Goal: Information Seeking & Learning: Learn about a topic

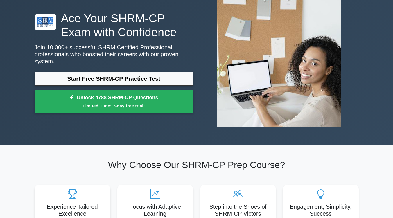
scroll to position [37, 0]
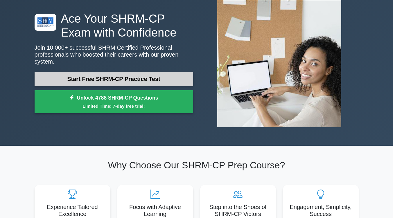
click at [137, 75] on link "Start Free SHRM-CP Practice Test" at bounding box center [114, 79] width 159 height 14
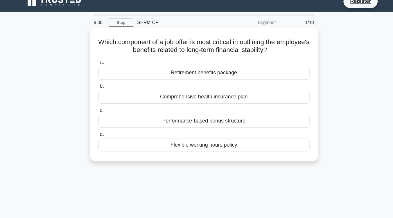
click at [246, 75] on div "Retirement benefits package" at bounding box center [196, 73] width 188 height 12
click at [102, 65] on input "a. Retirement benefits package" at bounding box center [102, 64] width 0 height 4
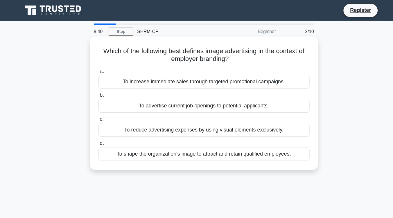
click at [244, 138] on div "To shape the organization's image to attract and retain qualified employees." at bounding box center [196, 137] width 188 height 12
click at [102, 130] on input "d. To shape the organization's image to attract and retain qualified employees." at bounding box center [102, 128] width 0 height 4
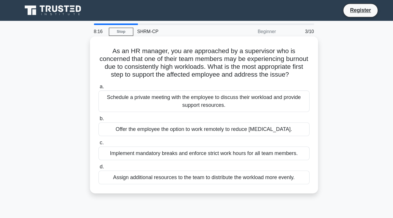
click at [259, 100] on div "Schedule a private meeting with the employee to discuss their workload and prov…" at bounding box center [196, 90] width 188 height 19
click at [102, 79] on input "a. Schedule a private meeting with the employee to discuss their workload and p…" at bounding box center [102, 77] width 0 height 4
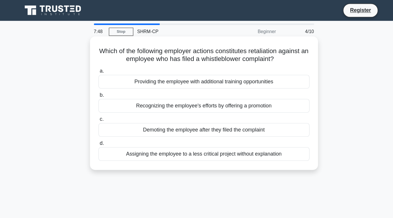
click at [267, 136] on div "Assigning the employee to a less critical project without explanation" at bounding box center [196, 137] width 188 height 12
click at [102, 130] on input "d. Assigning the employee to a less critical project without explanation" at bounding box center [102, 128] width 0 height 4
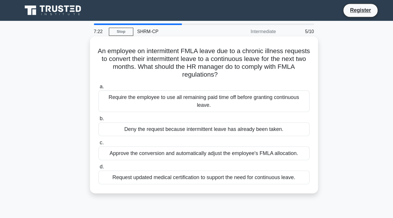
click at [280, 160] on div "Request updated medical certification to support the need for continuous leave." at bounding box center [196, 158] width 188 height 12
click at [102, 151] on input "d. Request updated medical certification to support the need for continuous lea…" at bounding box center [102, 149] width 0 height 4
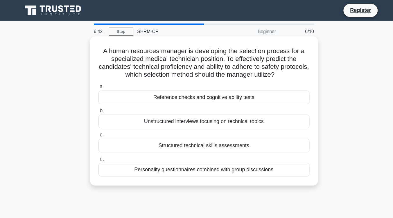
click at [265, 132] on div "Structured technical skills assessments" at bounding box center [196, 130] width 188 height 12
click at [102, 122] on input "c. Structured technical skills assessments" at bounding box center [102, 120] width 0 height 4
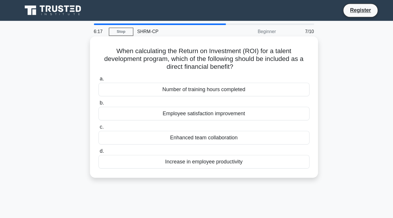
click at [267, 144] on div "Increase in employee productivity" at bounding box center [196, 144] width 188 height 12
click at [102, 137] on input "d. Increase in employee productivity" at bounding box center [102, 135] width 0 height 4
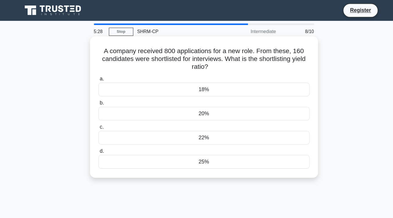
click at [237, 127] on div "22%" at bounding box center [196, 123] width 188 height 12
click at [102, 115] on input "c. 22%" at bounding box center [102, 113] width 0 height 4
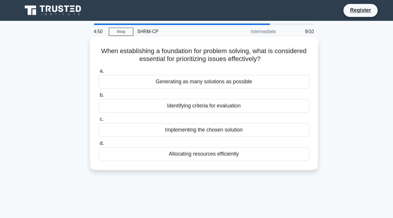
click at [235, 120] on div "Implementing the chosen solution" at bounding box center [196, 116] width 188 height 12
click at [102, 108] on input "c. Implementing the chosen solution" at bounding box center [102, 107] width 0 height 4
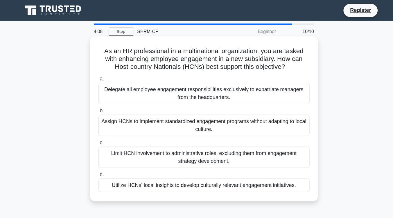
click at [236, 169] on div "Utilize HCNs' local insights to develop culturally relevant engagement initiati…" at bounding box center [196, 165] width 188 height 12
click at [102, 158] on input "d. Utilize HCNs' local insights to develop culturally relevant engagement initi…" at bounding box center [102, 156] width 0 height 4
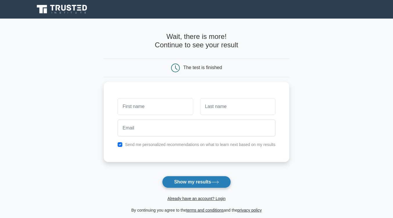
click at [215, 184] on icon at bounding box center [215, 182] width 8 height 3
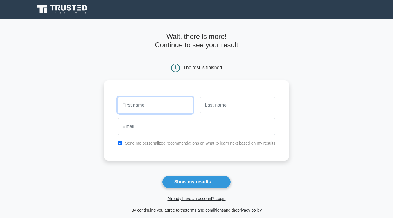
click at [161, 108] on input "text" at bounding box center [155, 105] width 75 height 17
type input "kavita"
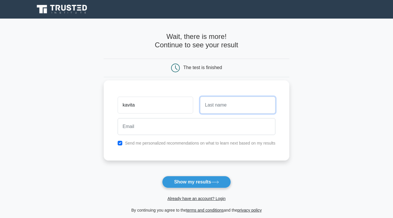
click at [211, 112] on input "text" at bounding box center [237, 105] width 75 height 17
type input "[PERSON_NAME]"
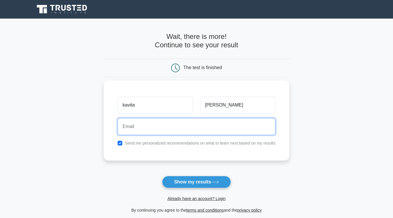
click at [230, 127] on input "email" at bounding box center [197, 126] width 158 height 17
click at [168, 131] on input "email" at bounding box center [197, 126] width 158 height 17
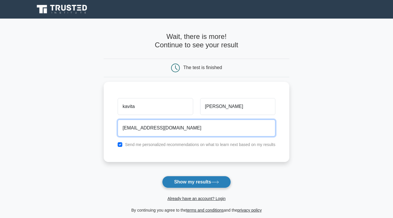
type input "[EMAIL_ADDRESS][DOMAIN_NAME]"
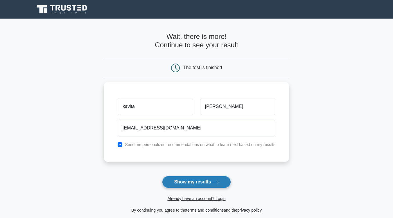
click at [180, 180] on button "Show my results" at bounding box center [196, 182] width 69 height 12
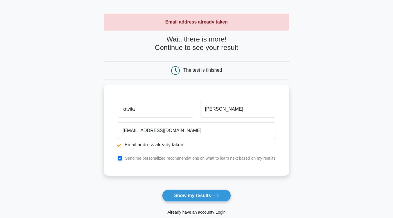
scroll to position [19, 0]
click at [204, 195] on button "Show my results" at bounding box center [196, 195] width 69 height 12
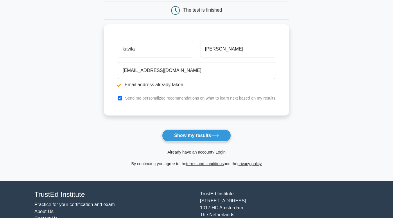
scroll to position [79, 0]
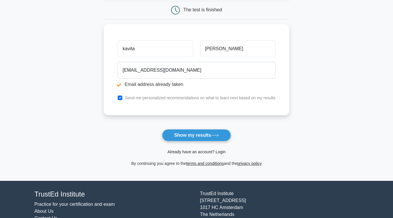
click at [196, 152] on link "Already have an account? Login" at bounding box center [196, 152] width 58 height 5
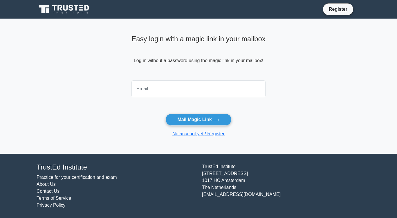
click at [182, 93] on input "email" at bounding box center [199, 88] width 134 height 17
type input "kvinjamuri@gmail.com"
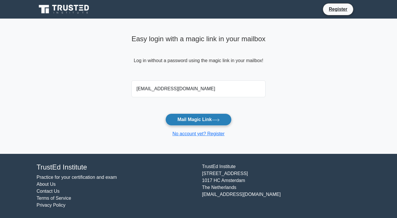
click at [186, 119] on button "Mail Magic Link" at bounding box center [198, 120] width 66 height 12
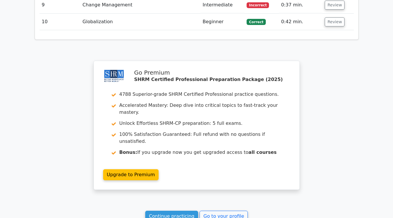
scroll to position [891, 0]
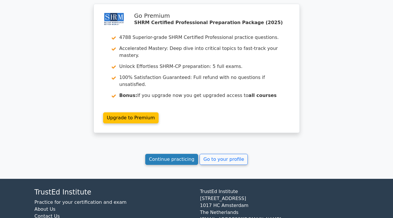
click at [173, 154] on link "Continue practicing" at bounding box center [171, 159] width 53 height 11
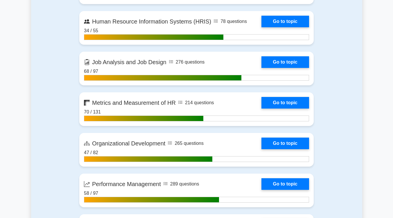
scroll to position [639, 0]
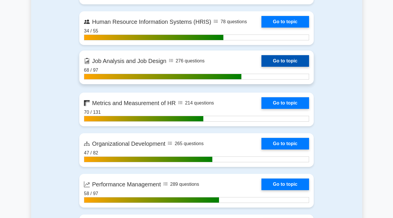
click at [305, 57] on link "Go to topic" at bounding box center [285, 61] width 48 height 12
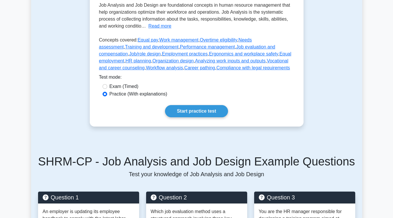
scroll to position [173, 0]
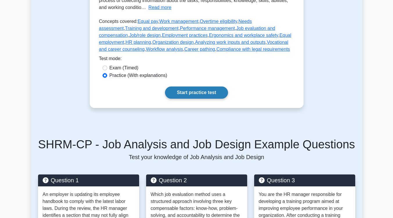
click at [189, 95] on link "Start practice test" at bounding box center [196, 93] width 63 height 12
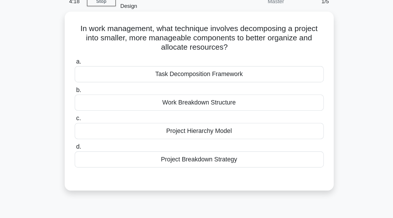
click at [220, 145] on div "Project Breakdown Strategy" at bounding box center [196, 151] width 188 height 12
click at [102, 144] on input "d. Project Breakdown Strategy" at bounding box center [102, 142] width 0 height 4
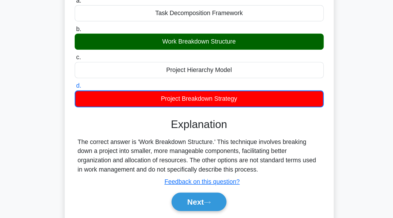
scroll to position [56, 0]
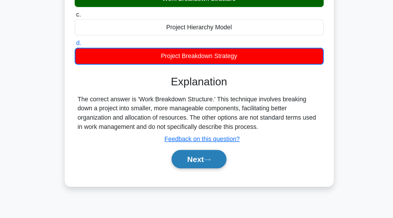
click at [198, 169] on button "Next" at bounding box center [197, 174] width 42 height 14
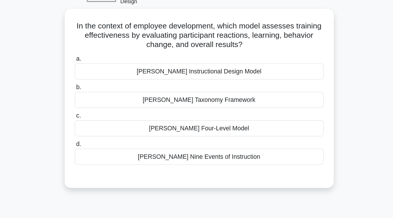
scroll to position [34, 0]
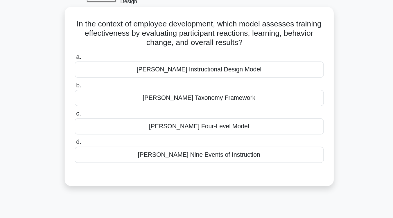
click at [206, 70] on div "Bloom's Taxonomy Framework" at bounding box center [196, 74] width 188 height 12
click at [102, 66] on input "b. Bloom's Taxonomy Framework" at bounding box center [102, 65] width 0 height 4
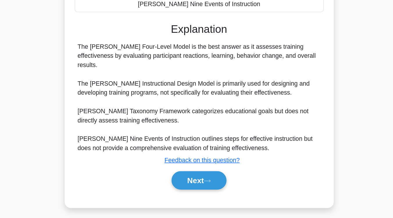
scroll to position [96, 0]
click at [206, 183] on button "Next" at bounding box center [197, 190] width 42 height 14
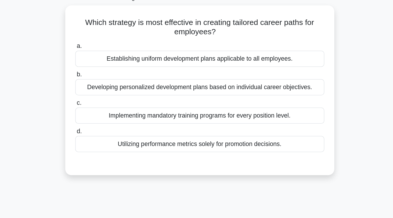
scroll to position [34, 0]
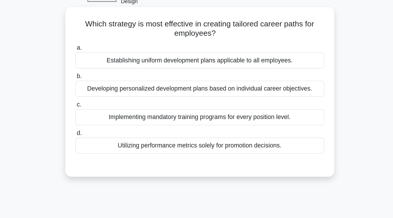
click at [209, 64] on div "Developing personalized development plans based on individual career objectives." at bounding box center [196, 67] width 188 height 12
click at [102, 60] on input "b. Developing personalized development plans based on individual career objecti…" at bounding box center [102, 58] width 0 height 4
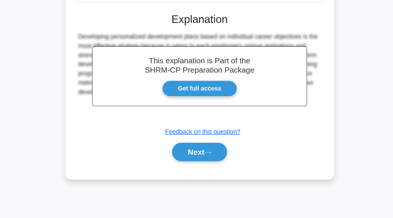
scroll to position [96, 0]
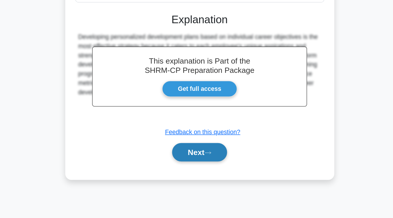
click at [198, 163] on button "Next" at bounding box center [197, 168] width 42 height 14
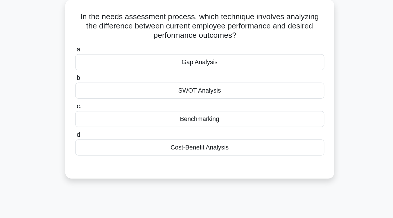
scroll to position [40, 0]
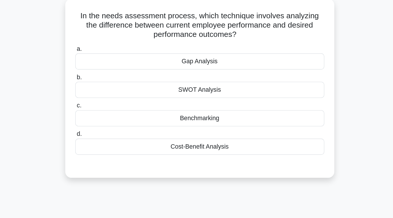
click at [201, 40] on div "Gap Analysis" at bounding box center [196, 46] width 188 height 12
click at [102, 37] on input "a. Gap Analysis" at bounding box center [102, 37] width 0 height 4
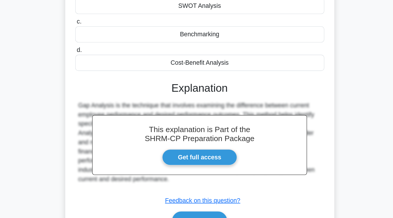
scroll to position [51, 0]
click at [204, 218] on icon at bounding box center [202, 220] width 5 height 3
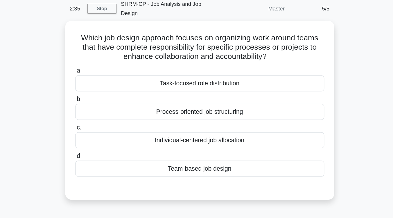
scroll to position [22, 0]
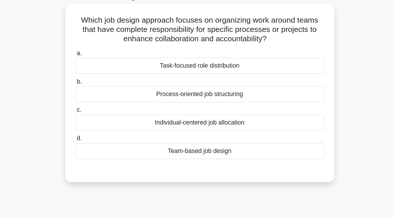
click at [205, 124] on div "Team-based job design" at bounding box center [196, 129] width 188 height 12
click at [102, 121] on input "d. Team-based job design" at bounding box center [102, 120] width 0 height 4
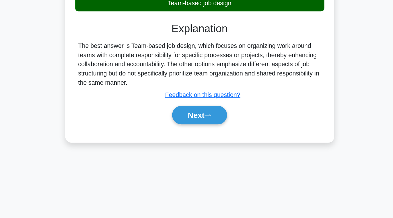
scroll to position [96, 0]
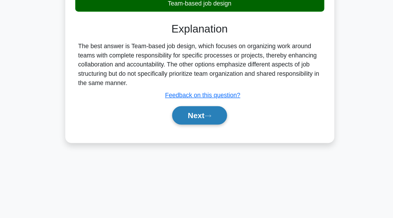
click at [195, 138] on button "Next" at bounding box center [197, 140] width 42 height 14
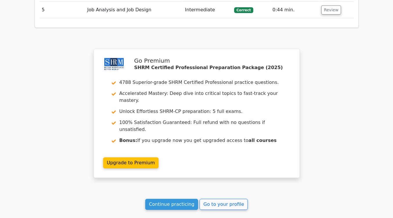
scroll to position [739, 0]
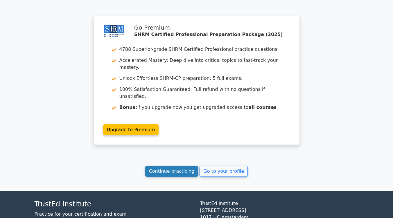
click at [163, 166] on link "Continue practicing" at bounding box center [171, 171] width 53 height 11
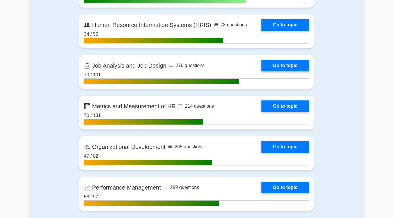
scroll to position [635, 0]
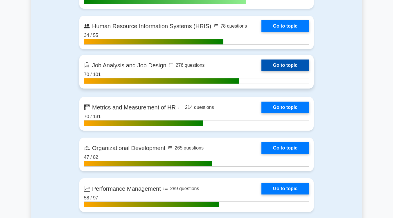
click at [296, 64] on link "Go to topic" at bounding box center [285, 66] width 48 height 12
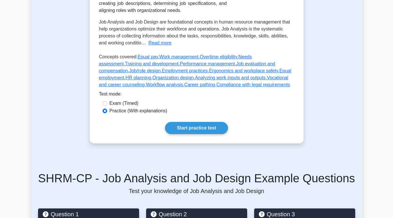
scroll to position [140, 0]
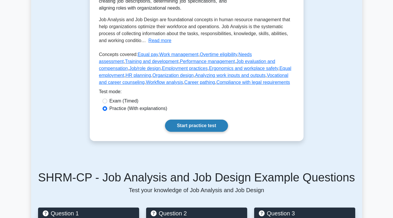
click at [209, 128] on link "Start practice test" at bounding box center [196, 126] width 63 height 12
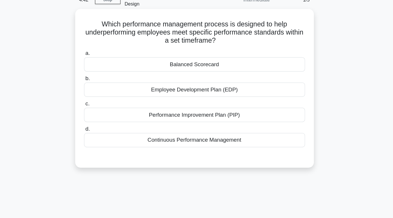
click at [208, 125] on div "Performance Improvement Plan (PIP)" at bounding box center [196, 130] width 188 height 12
click at [102, 122] on input "c. Performance Improvement Plan (PIP)" at bounding box center [102, 120] width 0 height 4
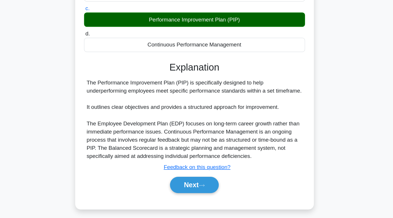
scroll to position [96, 0]
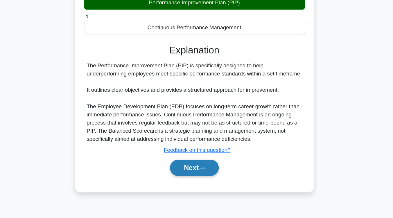
click at [203, 174] on icon at bounding box center [202, 175] width 5 height 3
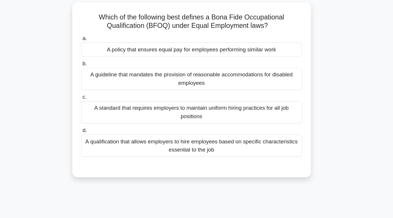
scroll to position [38, 0]
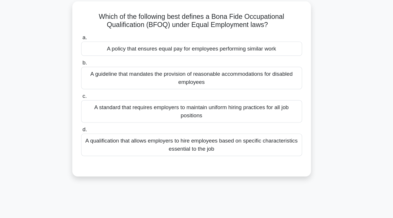
click at [206, 124] on div "A qualification that allows employers to hire employees based on specific chara…" at bounding box center [196, 123] width 188 height 19
click at [102, 112] on input "d. A qualification that allows employers to hire employees based on specific ch…" at bounding box center [102, 111] width 0 height 4
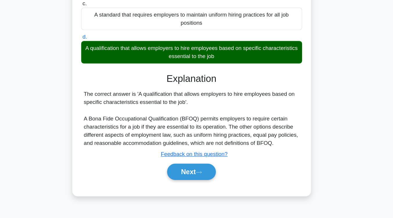
scroll to position [85, 0]
click at [202, 175] on button "Next" at bounding box center [197, 179] width 42 height 14
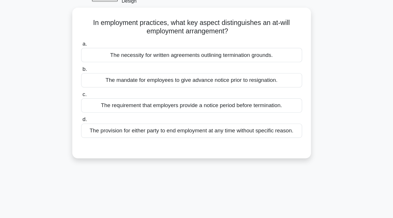
scroll to position [29, 0]
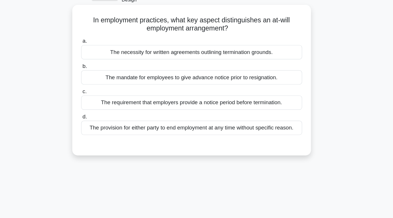
click at [219, 113] on div "The provision for either party to end employment at any time without specific r…" at bounding box center [196, 115] width 188 height 12
click at [102, 108] on input "d. The provision for either party to end employment at any time without specifi…" at bounding box center [102, 106] width 0 height 4
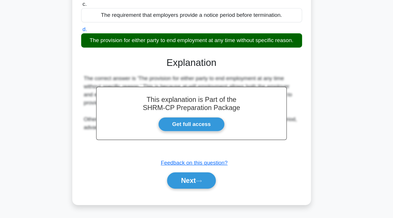
scroll to position [81, 0]
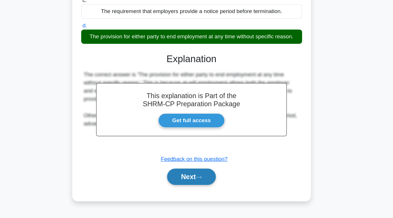
click at [210, 177] on button "Next" at bounding box center [197, 183] width 42 height 14
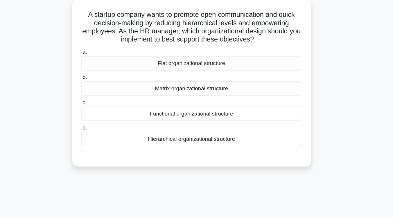
scroll to position [39, 0]
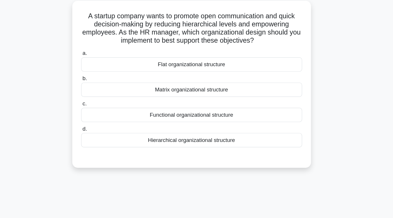
click at [204, 93] on div "Functional organizational structure" at bounding box center [196, 98] width 188 height 12
click at [102, 90] on input "c. Functional organizational structure" at bounding box center [102, 89] width 0 height 4
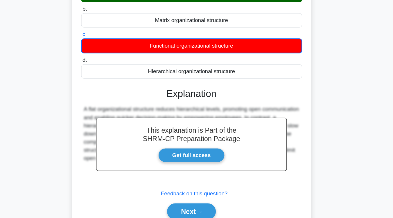
scroll to position [73, 0]
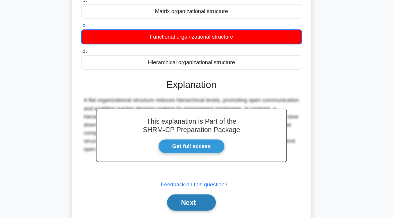
click at [201, 200] on button "Next" at bounding box center [197, 205] width 42 height 14
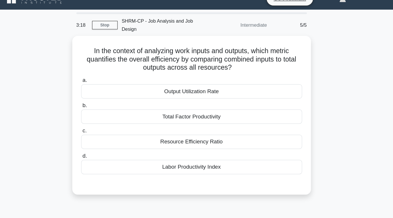
scroll to position [10, 0]
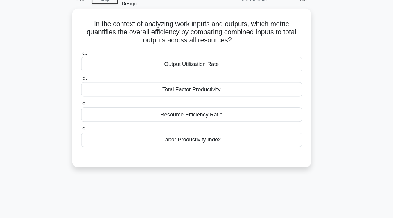
click at [204, 93] on div "Total Factor Productivity" at bounding box center [196, 99] width 188 height 12
click at [102, 91] on input "b. Total Factor Productivity" at bounding box center [102, 89] width 0 height 4
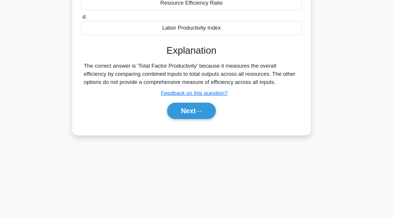
scroll to position [96, 0]
click at [201, 123] on button "Next" at bounding box center [197, 126] width 42 height 14
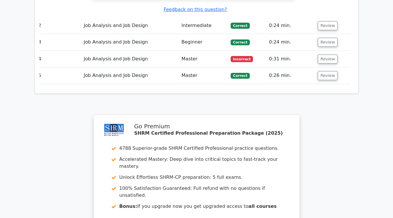
scroll to position [747, 0]
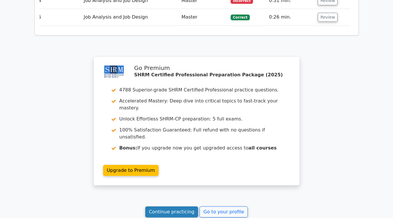
click at [176, 206] on link "Continue practicing" at bounding box center [171, 211] width 53 height 11
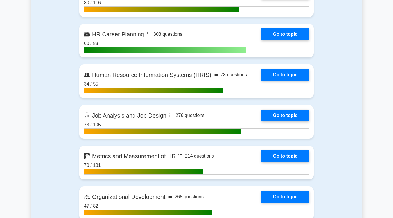
scroll to position [586, 0]
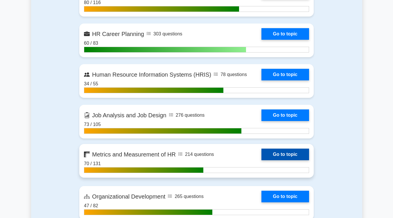
click at [285, 154] on link "Go to topic" at bounding box center [285, 155] width 48 height 12
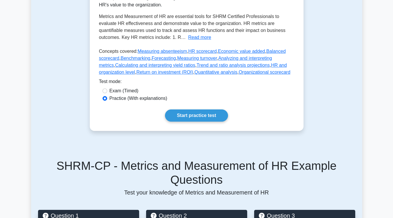
scroll to position [145, 0]
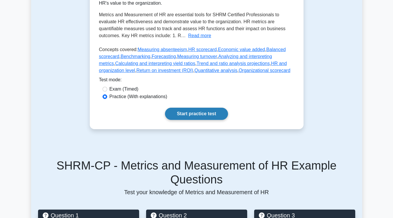
click at [211, 117] on link "Start practice test" at bounding box center [196, 114] width 63 height 12
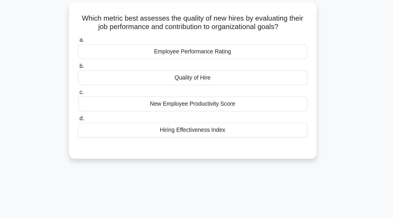
click at [217, 122] on div "New Employee Productivity Score" at bounding box center [196, 123] width 188 height 12
click at [102, 115] on input "c. New Employee Productivity Score" at bounding box center [102, 113] width 0 height 4
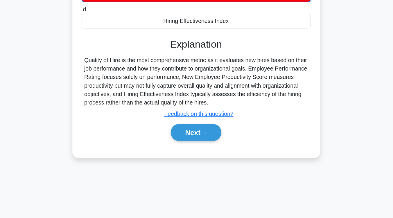
scroll to position [96, 0]
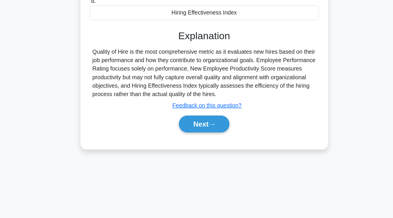
click at [197, 148] on div "Next" at bounding box center [196, 141] width 188 height 19
click at [196, 140] on button "Next" at bounding box center [197, 141] width 42 height 14
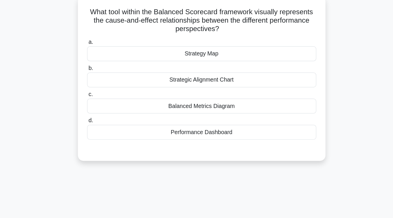
scroll to position [44, 0]
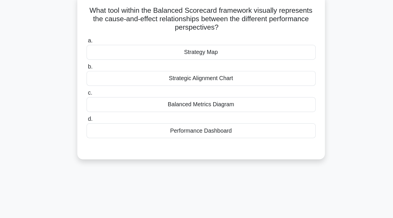
click at [199, 106] on div "Performance Dashboard" at bounding box center [196, 107] width 188 height 12
click at [102, 100] on input "d. Performance Dashboard" at bounding box center [102, 98] width 0 height 4
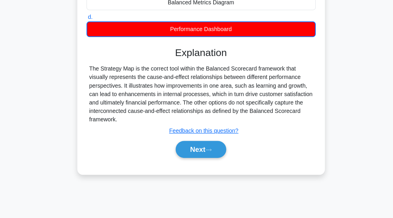
scroll to position [96, 0]
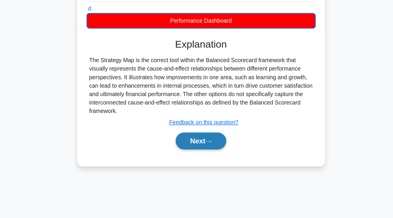
click at [198, 150] on button "Next" at bounding box center [197, 155] width 42 height 14
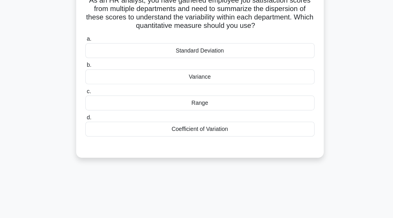
scroll to position [26, 0]
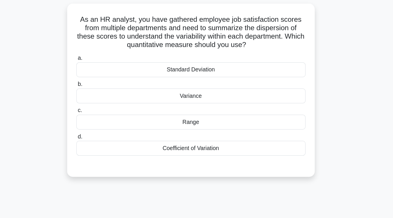
click at [209, 90] on div "Variance" at bounding box center [196, 89] width 188 height 12
click at [102, 81] on input "b. [GEOGRAPHIC_DATA]" at bounding box center [102, 80] width 0 height 4
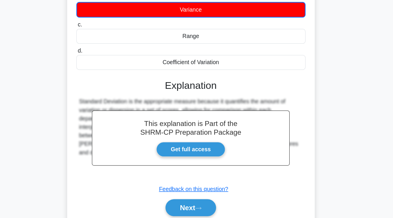
scroll to position [69, 0]
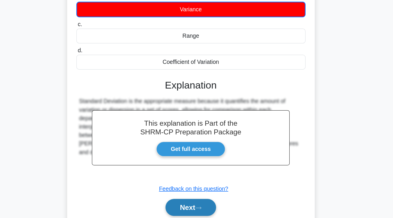
click at [202, 211] on icon at bounding box center [202, 209] width 5 height 3
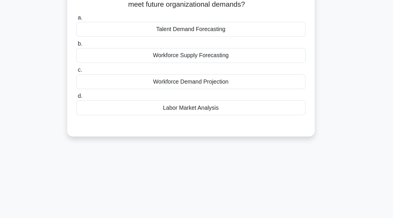
scroll to position [45, 0]
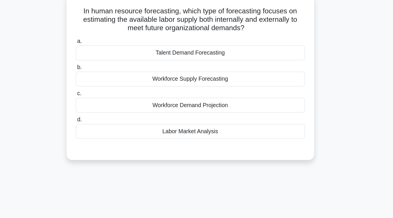
drag, startPoint x: 202, startPoint y: 211, endPoint x: 162, endPoint y: 172, distance: 56.5
click at [162, 172] on div "3:12 Stop SHRM-CP - Metrics and Measurement of HR Expert 4/5 In human resource …" at bounding box center [196, 121] width 331 height 290
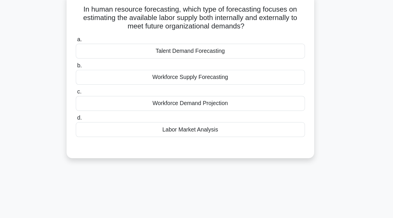
click at [179, 64] on div "Workforce Supply Forecasting" at bounding box center [196, 63] width 188 height 12
click at [102, 56] on input "b. Workforce Supply Forecasting" at bounding box center [102, 54] width 0 height 4
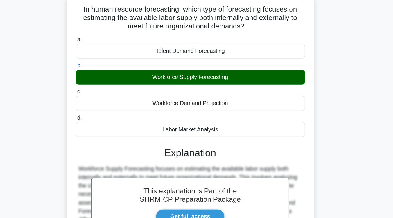
scroll to position [80, 0]
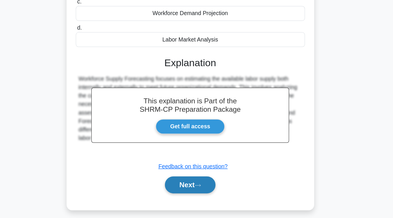
click at [181, 196] on button "Next" at bounding box center [197, 191] width 42 height 14
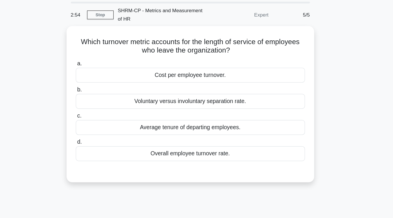
scroll to position [19, 0]
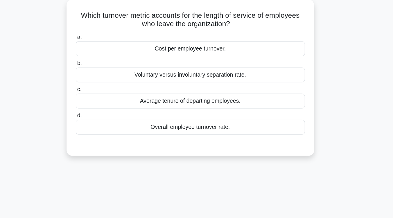
click at [196, 106] on div "Average tenure of departing employees." at bounding box center [196, 104] width 188 height 12
click at [102, 96] on input "c. Average tenure of departing employees." at bounding box center [102, 95] width 0 height 4
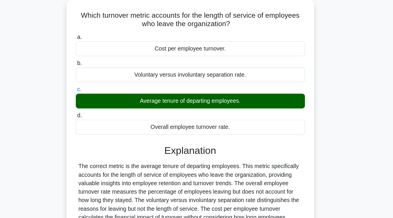
scroll to position [96, 0]
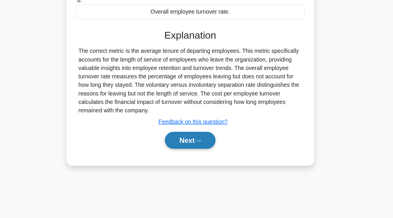
click at [196, 153] on button "Next" at bounding box center [197, 154] width 42 height 14
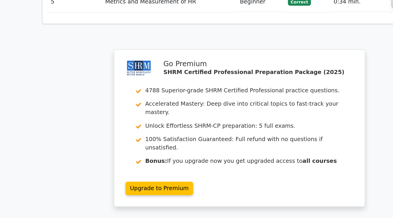
scroll to position [687, 0]
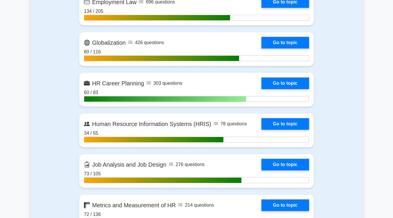
scroll to position [570, 0]
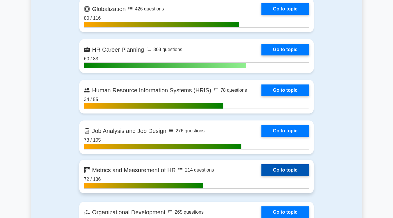
click at [282, 168] on link "Go to topic" at bounding box center [285, 170] width 48 height 12
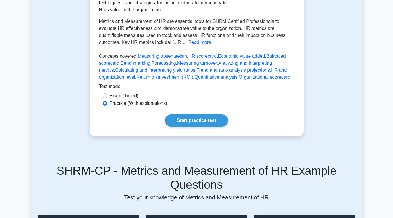
scroll to position [141, 0]
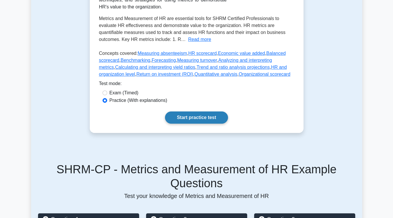
click at [215, 115] on link "Start practice test" at bounding box center [196, 117] width 63 height 12
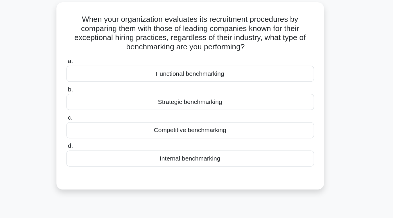
click at [210, 97] on div "Functional benchmarking" at bounding box center [196, 94] width 188 height 12
click at [102, 86] on input "a. Functional benchmarking" at bounding box center [102, 84] width 0 height 4
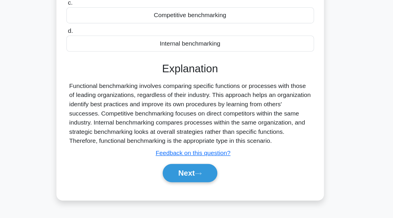
scroll to position [96, 0]
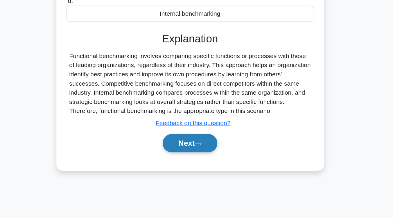
click at [213, 159] on button "Next" at bounding box center [197, 161] width 42 height 14
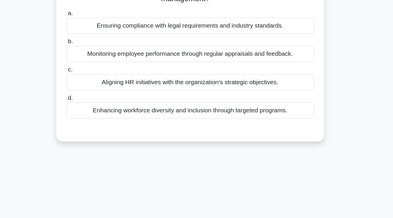
scroll to position [42, 0]
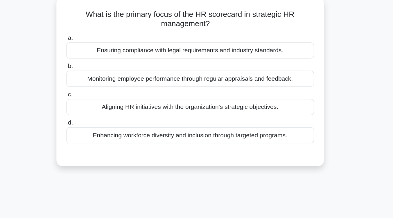
click at [216, 85] on div "Aligning HR initiatives with the organization's strategic objectives." at bounding box center [196, 81] width 188 height 12
click at [102, 74] on input "c. Aligning HR initiatives with the organization's strategic objectives." at bounding box center [102, 72] width 0 height 4
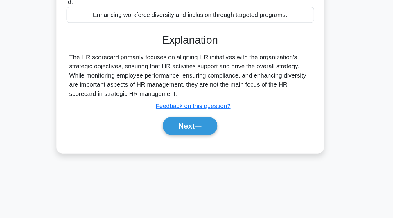
scroll to position [81, 0]
click at [212, 145] on button "Next" at bounding box center [197, 148] width 42 height 14
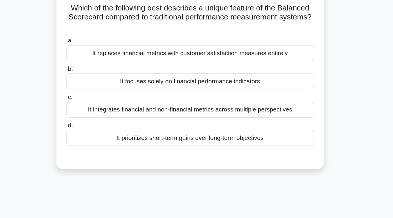
scroll to position [45, 0]
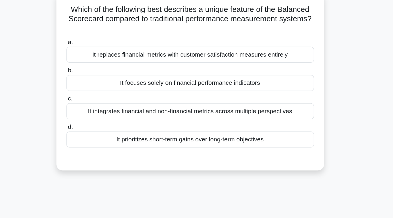
click at [213, 86] on div "It integrates financial and non-financial metrics across multiple perspectives" at bounding box center [196, 84] width 188 height 12
click at [102, 77] on input "c. It integrates financial and non-financial metrics across multiple perspectiv…" at bounding box center [102, 75] width 0 height 4
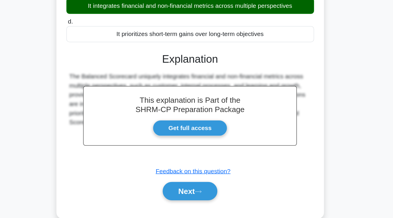
scroll to position [73, 0]
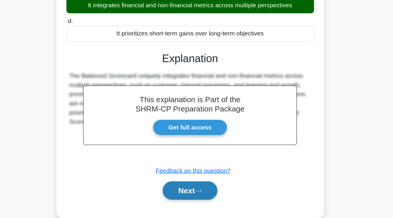
click at [205, 198] on icon at bounding box center [202, 198] width 5 height 2
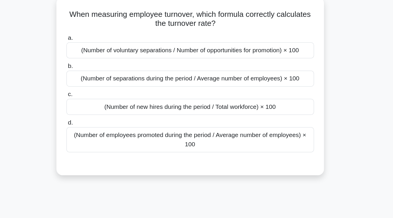
scroll to position [42, 0]
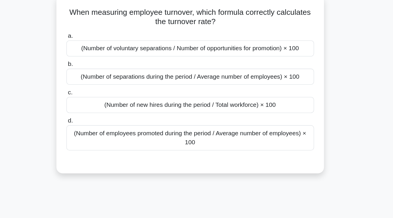
click at [229, 61] on div "(Number of separations during the period / Average number of employees) × 100" at bounding box center [196, 59] width 188 height 12
click at [102, 51] on input "b. (Number of separations during the period / Average number of employees) × 100" at bounding box center [102, 50] width 0 height 4
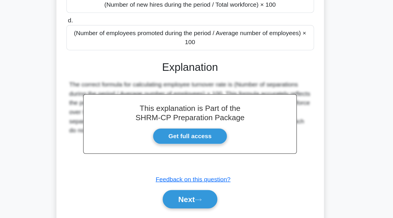
scroll to position [68, 0]
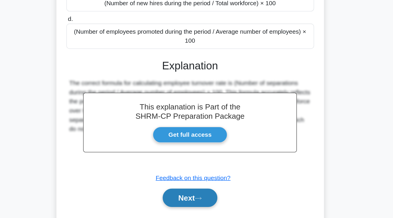
click at [210, 204] on button "Next" at bounding box center [197, 203] width 42 height 14
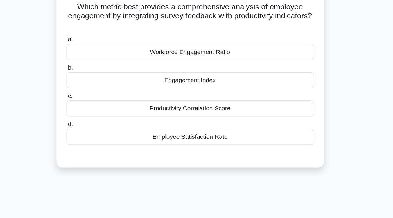
scroll to position [48, 0]
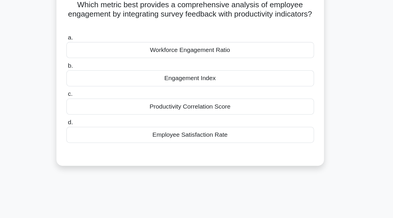
click at [228, 42] on div "Workforce Engagement Ratio" at bounding box center [196, 38] width 188 height 12
click at [102, 31] on input "a. Workforce Engagement Ratio" at bounding box center [102, 29] width 0 height 4
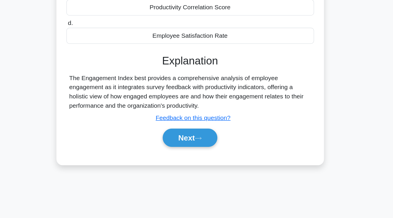
scroll to position [72, 0]
click at [213, 157] on button "Next" at bounding box center [197, 157] width 42 height 14
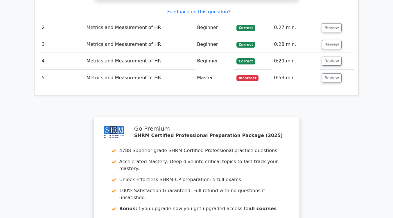
scroll to position [709, 0]
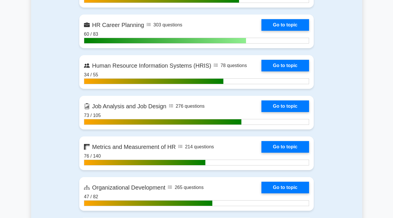
scroll to position [595, 0]
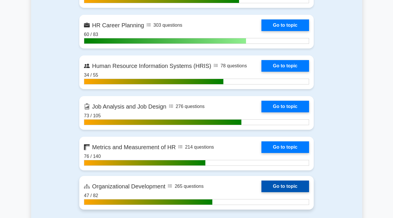
click at [291, 189] on link "Go to topic" at bounding box center [285, 187] width 48 height 12
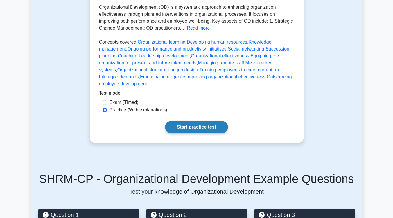
click at [218, 121] on link "Start practice test" at bounding box center [196, 127] width 63 height 12
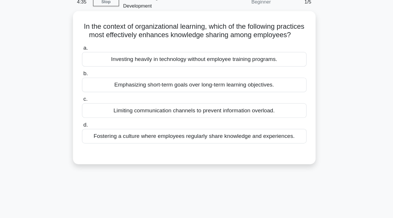
click at [220, 144] on div "Fostering a culture where employees regularly share knowledge and experiences." at bounding box center [196, 144] width 188 height 12
click at [102, 137] on input "d. Fostering a culture where employees regularly share knowledge and experience…" at bounding box center [102, 135] width 0 height 4
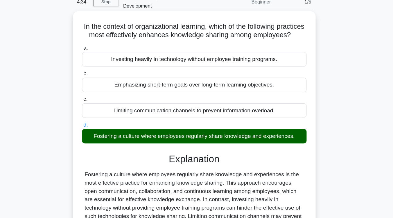
scroll to position [95, 0]
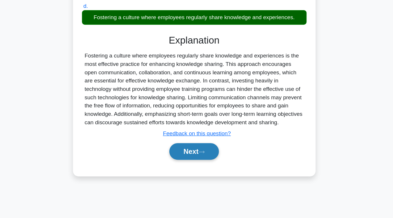
click at [205, 169] on button "Next" at bounding box center [197, 162] width 42 height 14
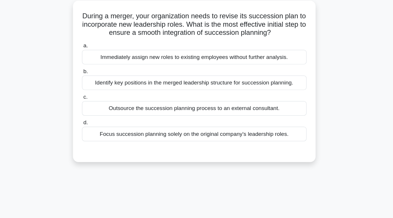
scroll to position [40, 0]
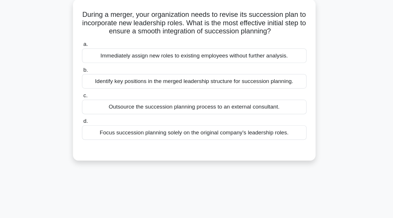
click at [219, 62] on div "Identify key positions in the merged leadership structure for succession planni…" at bounding box center [196, 68] width 188 height 12
click at [102, 61] on input "b. Identify key positions in the merged leadership structure for succession pla…" at bounding box center [102, 59] width 0 height 4
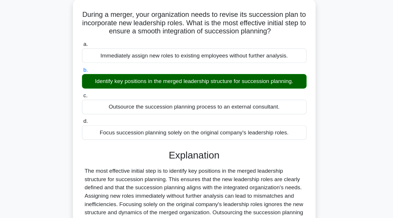
scroll to position [84, 0]
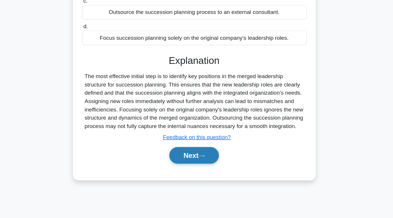
click at [201, 159] on button "Next" at bounding box center [197, 166] width 42 height 14
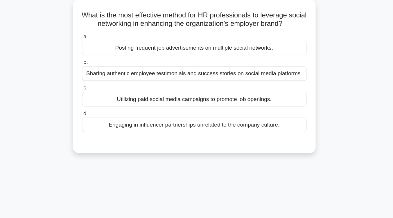
scroll to position [41, 0]
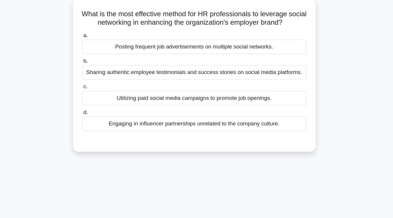
drag, startPoint x: 201, startPoint y: 157, endPoint x: 201, endPoint y: 122, distance: 35.4
click at [201, 122] on div "What is the most effective method for HR professionals to leverage social netwo…" at bounding box center [196, 67] width 331 height 135
click at [236, 56] on div "Sharing authentic employee testimonials and success stories on social media pla…" at bounding box center [196, 61] width 188 height 12
click at [102, 53] on input "b. Sharing authentic employee testimonials and success stories on social media …" at bounding box center [102, 51] width 0 height 4
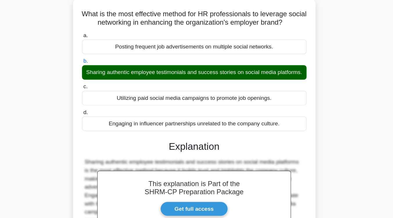
scroll to position [96, 0]
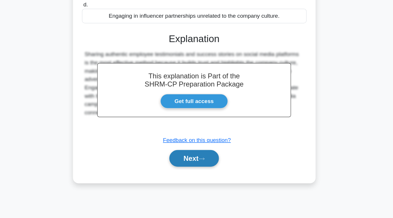
click at [213, 168] on button "Next" at bounding box center [197, 168] width 42 height 14
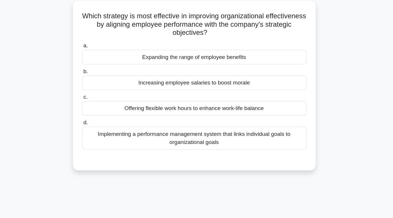
scroll to position [40, 0]
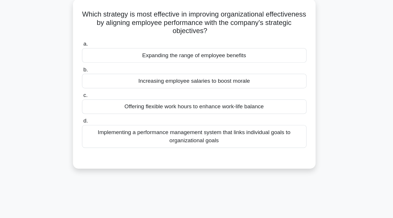
click at [219, 112] on div "Implementing a performance management system that links individual goals to org…" at bounding box center [196, 114] width 188 height 19
click at [102, 104] on input "d. Implementing a performance management system that links individual goals to …" at bounding box center [102, 102] width 0 height 4
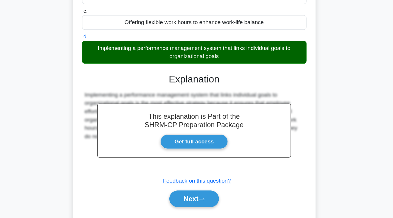
scroll to position [96, 0]
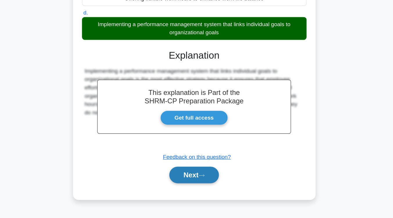
click at [203, 179] on button "Next" at bounding box center [197, 182] width 42 height 14
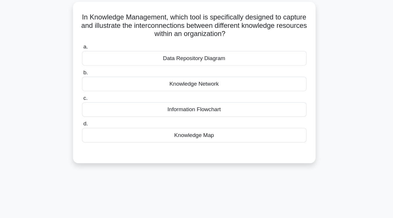
scroll to position [38, 0]
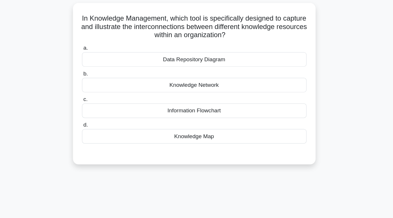
drag, startPoint x: 203, startPoint y: 179, endPoint x: 202, endPoint y: 150, distance: 29.6
click at [202, 150] on div "3:10 Stop SHRM-CP - Organizational Development Beginner 5/5 In Knowledge Manage…" at bounding box center [196, 128] width 331 height 290
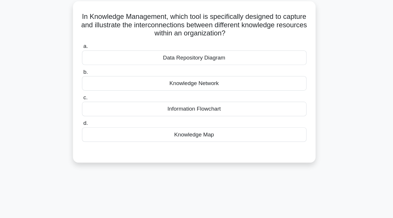
click at [224, 64] on div "Knowledge Network" at bounding box center [196, 70] width 188 height 12
click at [102, 62] on input "b. Knowledge Network" at bounding box center [102, 61] width 0 height 4
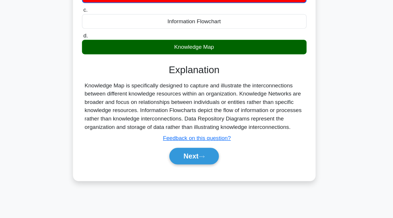
scroll to position [78, 0]
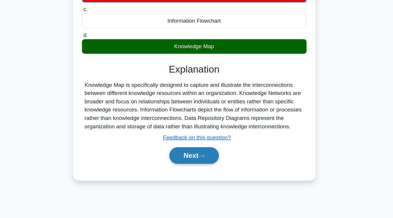
click at [205, 165] on icon at bounding box center [202, 166] width 5 height 3
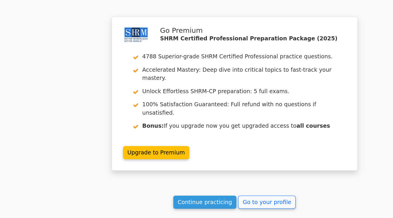
scroll to position [749, 0]
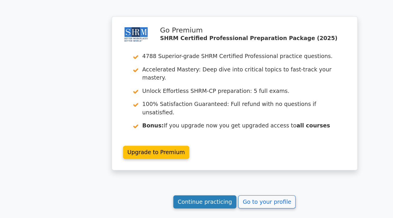
click at [172, 199] on link "Continue practicing" at bounding box center [171, 204] width 53 height 11
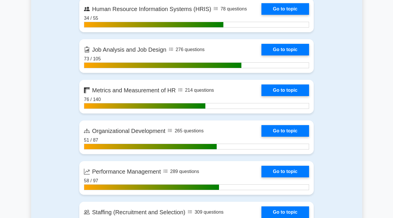
scroll to position [697, 0]
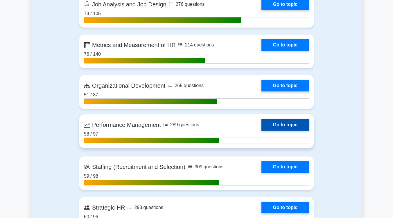
click at [277, 127] on link "Go to topic" at bounding box center [285, 125] width 48 height 12
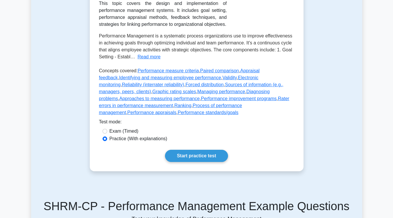
scroll to position [126, 0]
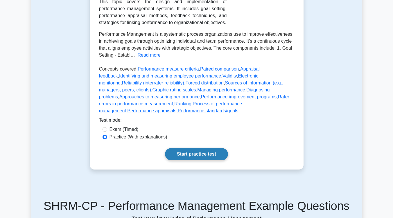
click at [211, 148] on link "Start practice test" at bounding box center [196, 154] width 63 height 12
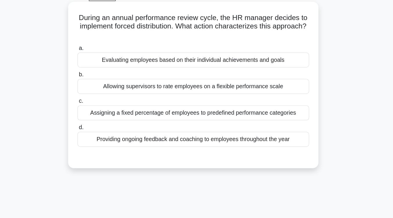
click at [222, 122] on div "Assigning a fixed percentage of employees to predefined performance categories" at bounding box center [196, 123] width 188 height 12
click at [102, 115] on input "c. Assigning a fixed percentage of employees to predefined performance categori…" at bounding box center [102, 113] width 0 height 4
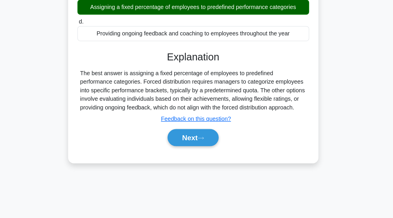
scroll to position [77, 0]
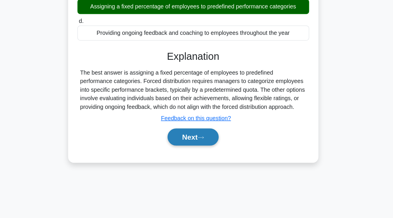
click at [214, 146] on button "Next" at bounding box center [197, 152] width 42 height 14
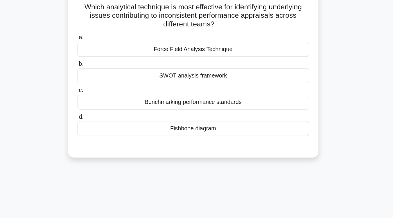
scroll to position [36, 0]
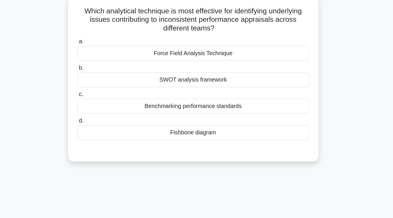
click at [206, 47] on div "Force Field Analysis Technique" at bounding box center [196, 43] width 188 height 12
click at [102, 36] on input "a. Force Field Analysis Technique" at bounding box center [102, 34] width 0 height 4
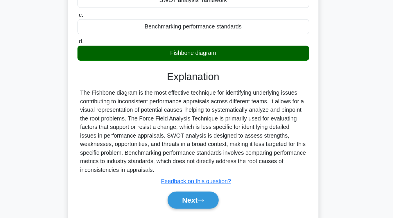
scroll to position [67, 0]
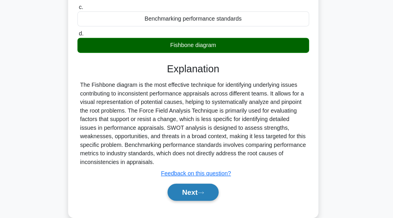
click at [211, 198] on button "Next" at bounding box center [197, 197] width 42 height 14
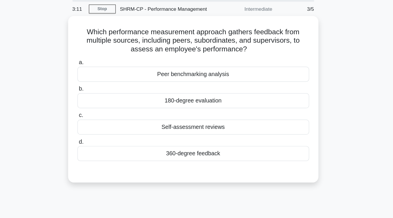
scroll to position [18, 0]
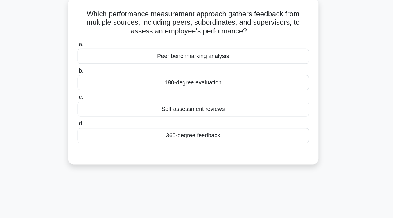
click at [212, 129] on div "360-degree feedback" at bounding box center [196, 126] width 188 height 12
click at [102, 118] on input "d. 360-degree feedback" at bounding box center [102, 117] width 0 height 4
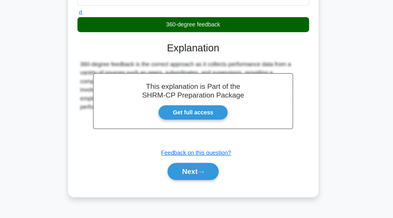
scroll to position [85, 0]
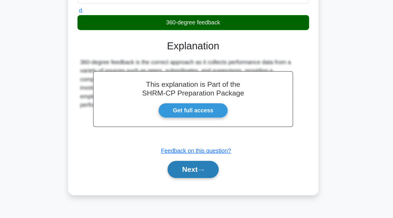
click at [205, 185] on button "Next" at bounding box center [197, 179] width 42 height 14
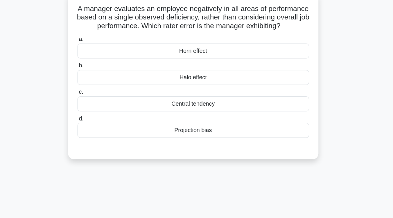
scroll to position [39, 0]
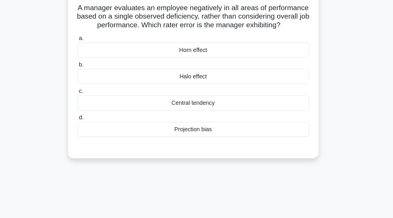
click at [203, 68] on div "Halo effect" at bounding box center [196, 62] width 188 height 12
click at [102, 55] on input "b. Halo effect" at bounding box center [102, 53] width 0 height 4
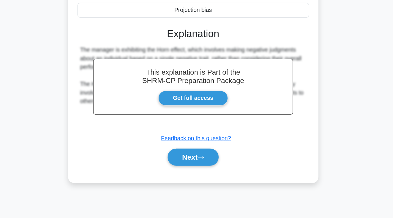
scroll to position [96, 0]
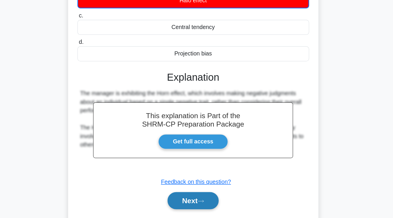
click at [205, 170] on icon at bounding box center [202, 169] width 5 height 2
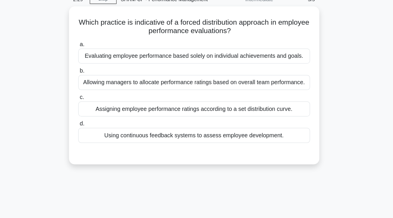
scroll to position [0, 0]
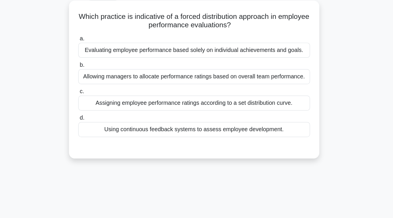
click at [228, 117] on div "Assigning employee performance ratings according to a set distribution curve." at bounding box center [196, 116] width 188 height 12
click at [102, 108] on input "c. Assigning employee performance ratings according to a set distribution curve." at bounding box center [102, 107] width 0 height 4
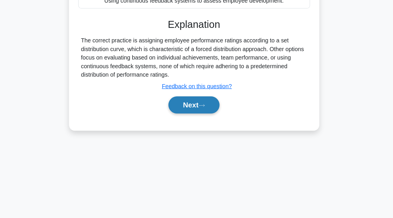
scroll to position [96, 0]
click at [211, 123] on button "Next" at bounding box center [197, 126] width 42 height 14
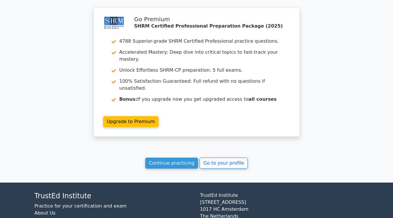
scroll to position [760, 0]
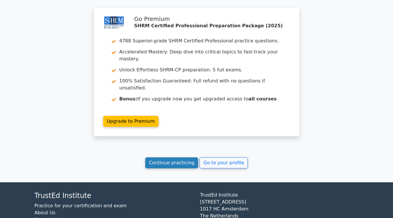
click at [180, 157] on link "Continue practicing" at bounding box center [171, 162] width 53 height 11
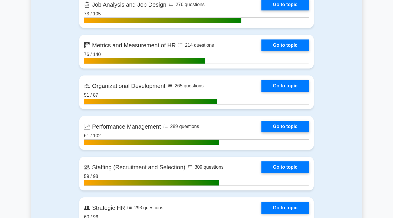
scroll to position [700, 0]
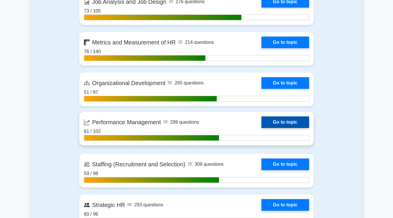
click at [289, 120] on link "Go to topic" at bounding box center [285, 122] width 48 height 12
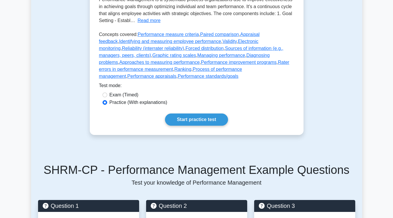
scroll to position [163, 0]
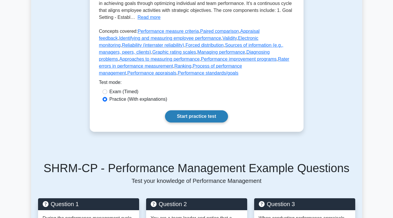
click at [210, 110] on link "Start practice test" at bounding box center [196, 116] width 63 height 12
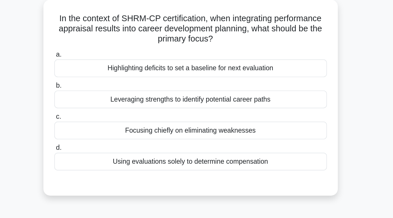
click at [213, 104] on div "Leveraging strengths to identify potential career paths" at bounding box center [196, 101] width 188 height 12
click at [102, 94] on input "b. Leveraging strengths to identify potential career paths" at bounding box center [102, 92] width 0 height 4
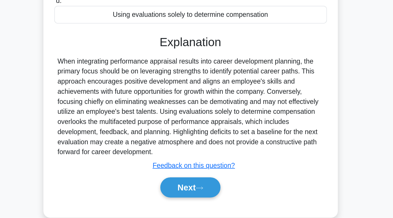
scroll to position [68, 0]
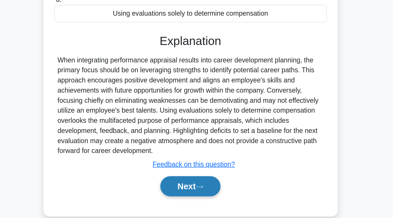
click at [208, 194] on button "Next" at bounding box center [197, 196] width 42 height 14
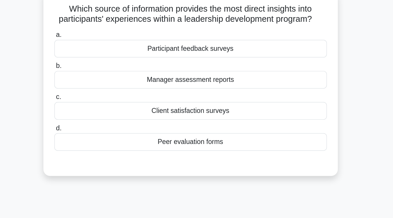
scroll to position [39, 0]
click at [218, 37] on div "Participant feedback surveys" at bounding box center [196, 34] width 188 height 12
click at [102, 26] on input "a. Participant feedback surveys" at bounding box center [102, 24] width 0 height 4
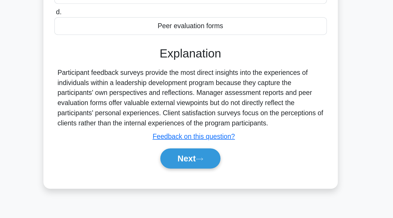
scroll to position [52, 0]
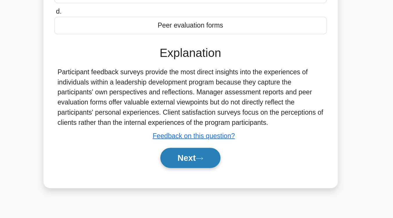
click at [215, 175] on button "Next" at bounding box center [197, 177] width 42 height 14
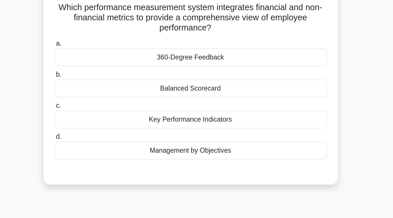
scroll to position [39, 0]
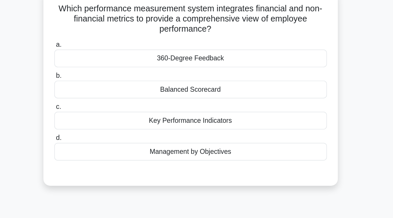
click at [217, 83] on div "Key Performance Indicators" at bounding box center [196, 83] width 188 height 12
click at [102, 76] on input "c. Key Performance Indicators" at bounding box center [102, 74] width 0 height 4
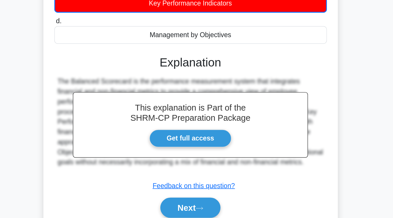
scroll to position [96, 0]
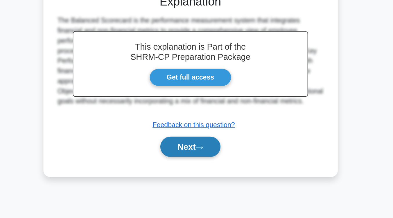
click at [201, 170] on button "Next" at bounding box center [197, 169] width 42 height 14
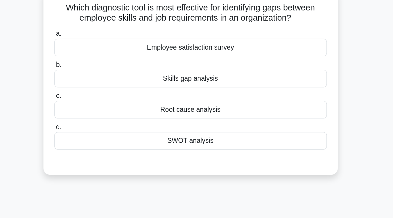
scroll to position [28, 0]
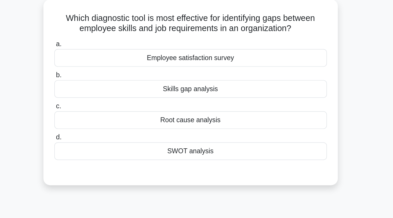
click at [209, 67] on div "Skills gap analysis" at bounding box center [196, 66] width 188 height 12
click at [102, 59] on input "b. Skills gap analysis" at bounding box center [102, 57] width 0 height 4
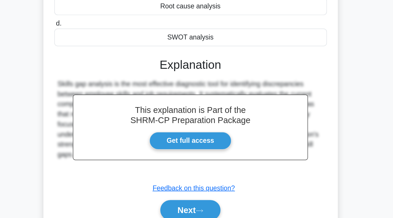
scroll to position [44, 0]
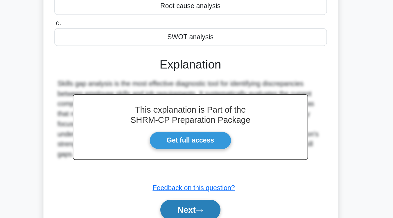
click at [200, 213] on button "Next" at bounding box center [197, 212] width 42 height 14
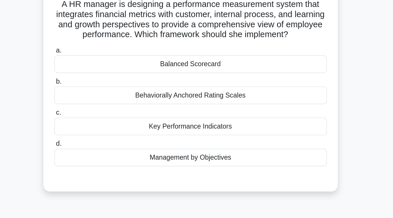
scroll to position [43, 0]
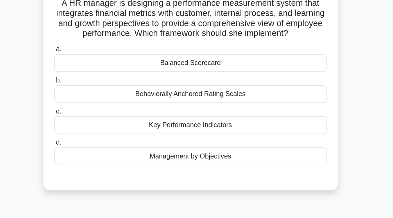
click at [206, 107] on div "Management by Objectives" at bounding box center [196, 108] width 188 height 12
click at [102, 100] on input "d. Management by Objectives" at bounding box center [102, 99] width 0 height 4
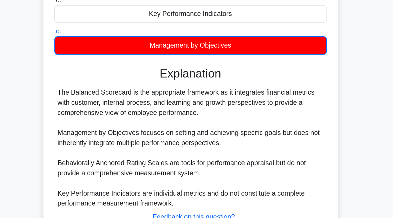
scroll to position [99, 0]
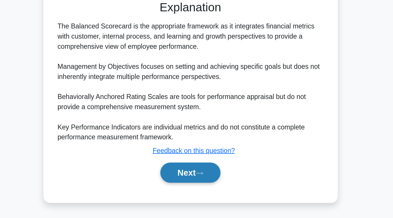
click at [205, 188] on icon at bounding box center [202, 186] width 5 height 3
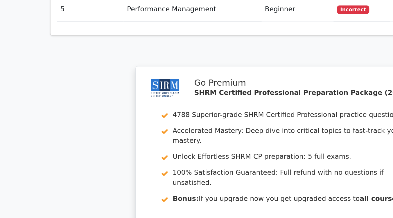
scroll to position [745, 0]
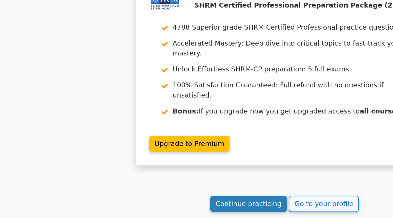
click at [166, 203] on link "Continue practicing" at bounding box center [171, 208] width 53 height 11
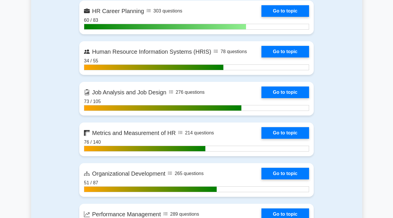
scroll to position [611, 0]
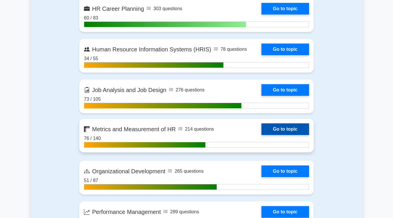
click at [274, 128] on link "Go to topic" at bounding box center [285, 129] width 48 height 12
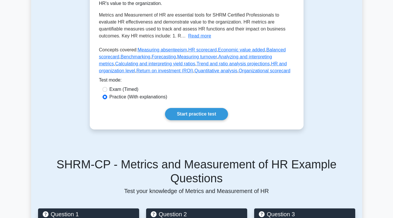
scroll to position [148, 0]
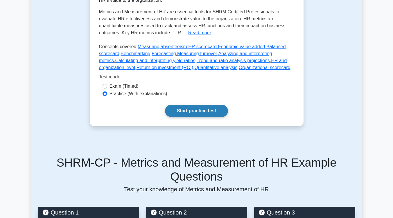
click at [205, 107] on link "Start practice test" at bounding box center [196, 111] width 63 height 12
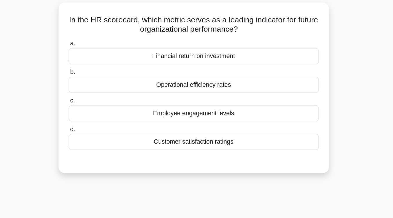
click at [207, 100] on div "Operational efficiency rates" at bounding box center [196, 101] width 188 height 12
click at [102, 94] on input "b. Operational efficiency rates" at bounding box center [102, 92] width 0 height 4
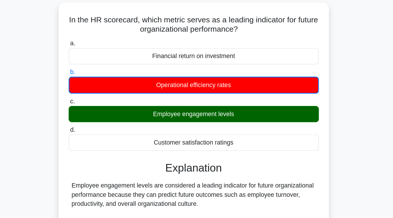
scroll to position [43, 0]
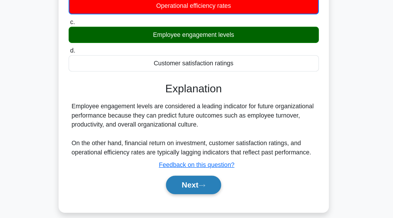
click at [205, 194] on icon at bounding box center [202, 193] width 5 height 3
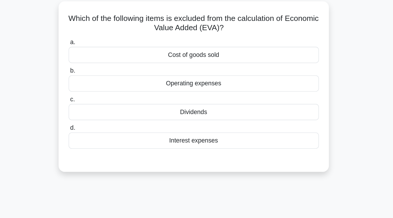
scroll to position [39, 0]
click at [210, 87] on div "Dividends" at bounding box center [196, 84] width 188 height 12
click at [102, 77] on input "c. Dividends" at bounding box center [102, 75] width 0 height 4
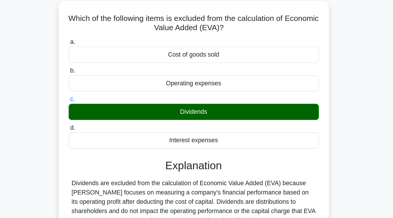
scroll to position [75, 0]
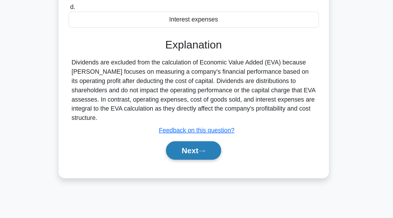
click at [206, 163] on button "Next" at bounding box center [197, 167] width 42 height 14
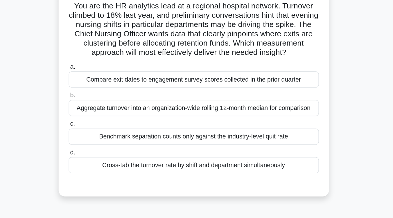
scroll to position [48, 0]
click at [211, 88] on div "Aggregate turnover into an organization-wide rolling 12-month median for compar…" at bounding box center [196, 81] width 188 height 12
click at [102, 74] on input "b. Aggregate turnover into an organization-wide rolling 12-month median for com…" at bounding box center [102, 72] width 0 height 4
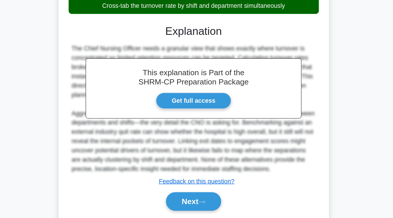
scroll to position [148, 0]
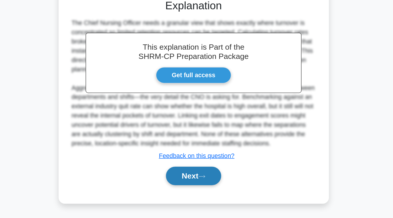
click at [210, 181] on button "Next" at bounding box center [197, 186] width 42 height 14
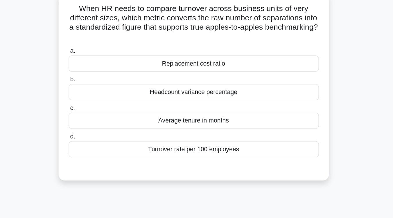
scroll to position [46, 0]
click at [213, 115] on div "Turnover rate per 100 employees" at bounding box center [196, 112] width 188 height 12
click at [102, 105] on input "d. Turnover rate per 100 employees" at bounding box center [102, 103] width 0 height 4
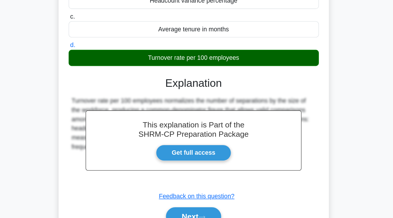
scroll to position [70, 0]
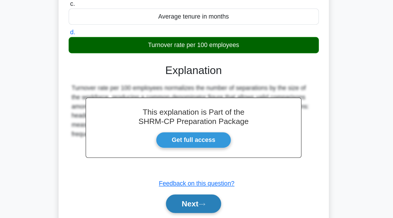
click at [210, 206] on button "Next" at bounding box center [197, 207] width 42 height 14
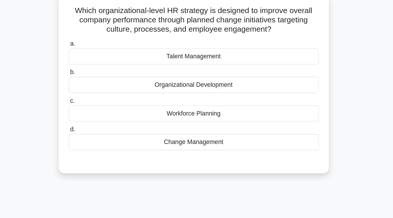
scroll to position [44, 0]
click at [212, 113] on div "Change Management" at bounding box center [196, 107] width 188 height 12
click at [102, 100] on input "d. Change Management" at bounding box center [102, 98] width 0 height 4
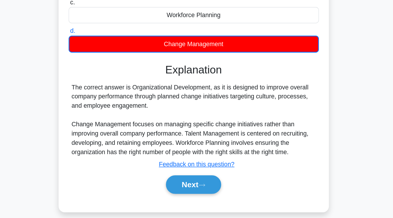
scroll to position [67, 0]
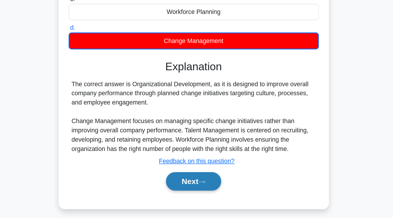
click at [213, 186] on button "Next" at bounding box center [197, 190] width 42 height 14
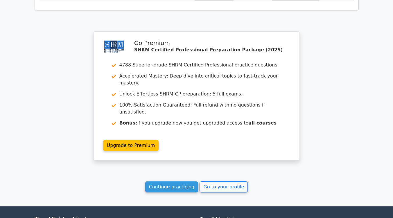
scroll to position [730, 0]
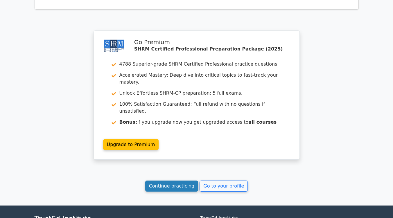
click at [180, 181] on link "Continue practicing" at bounding box center [171, 186] width 53 height 11
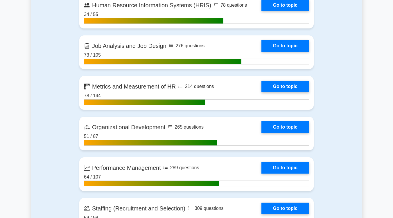
scroll to position [658, 0]
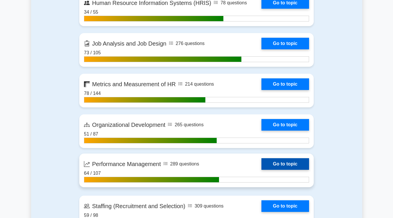
click at [295, 160] on link "Go to topic" at bounding box center [285, 164] width 48 height 12
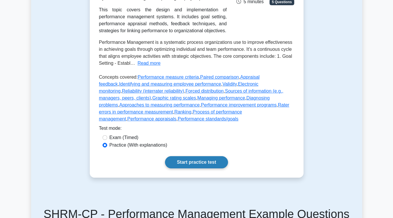
click at [215, 158] on link "Start practice test" at bounding box center [196, 162] width 63 height 12
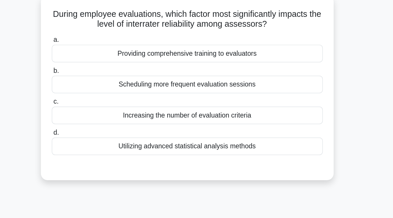
click at [216, 118] on div "Increasing the number of evaluation criteria" at bounding box center [196, 116] width 188 height 12
click at [102, 108] on input "c. Increasing the number of evaluation criteria" at bounding box center [102, 107] width 0 height 4
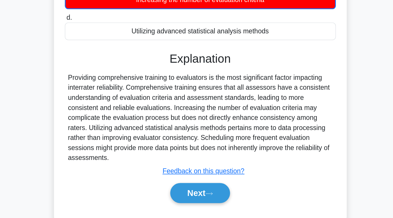
scroll to position [51, 0]
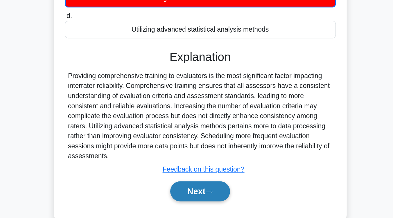
click at [205, 198] on button "Next" at bounding box center [197, 199] width 42 height 14
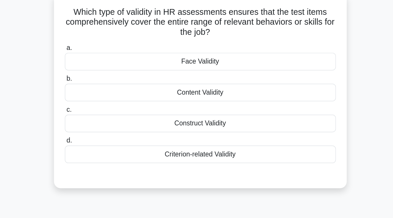
scroll to position [38, 0]
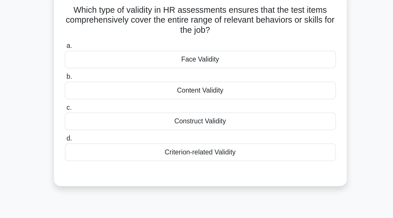
click at [202, 65] on div "Content Validity" at bounding box center [196, 63] width 188 height 12
click at [102, 55] on input "b. Content Validity" at bounding box center [102, 54] width 0 height 4
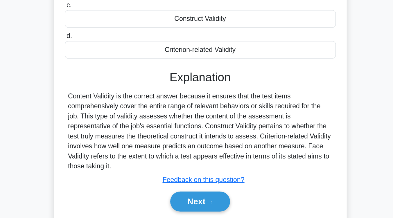
scroll to position [48, 0]
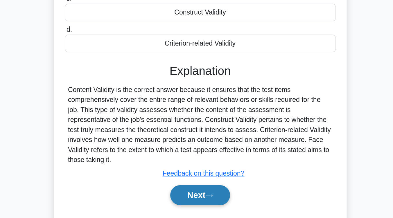
click at [203, 199] on button "Next" at bounding box center [197, 202] width 42 height 14
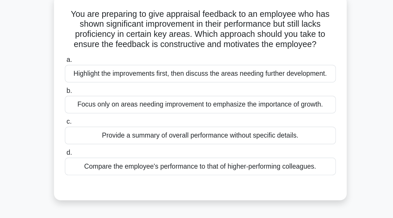
scroll to position [36, 0]
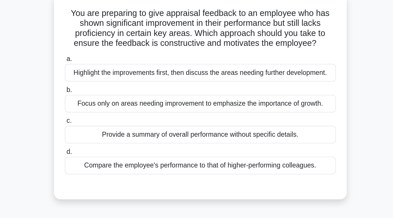
click at [209, 53] on div "Highlight the improvements first, then discuss the areas needing further develo…" at bounding box center [196, 50] width 188 height 12
click at [102, 43] on input "a. Highlight the improvements first, then discuss the areas needing further dev…" at bounding box center [102, 41] width 0 height 4
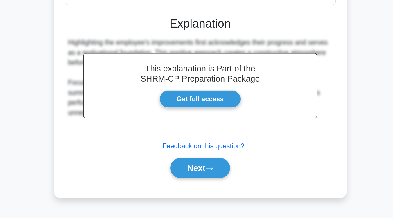
scroll to position [88, 0]
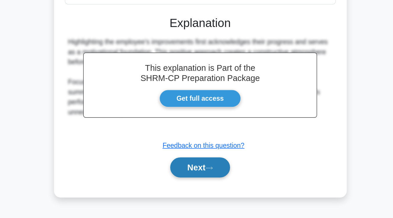
click at [201, 185] on button "Next" at bounding box center [197, 183] width 42 height 14
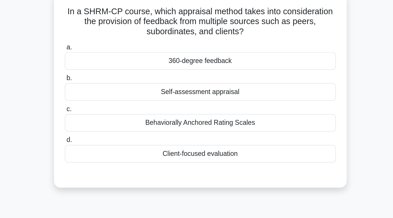
scroll to position [37, 0]
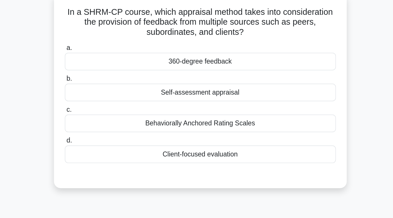
click at [206, 45] on div "360-degree feedback" at bounding box center [196, 43] width 188 height 12
click at [102, 35] on input "a. 360-degree feedback" at bounding box center [102, 33] width 0 height 4
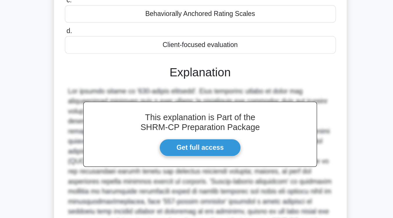
scroll to position [93, 0]
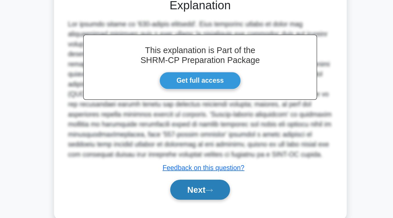
click at [195, 201] on button "Next" at bounding box center [197, 198] width 42 height 14
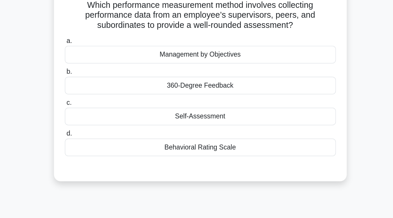
scroll to position [40, 0]
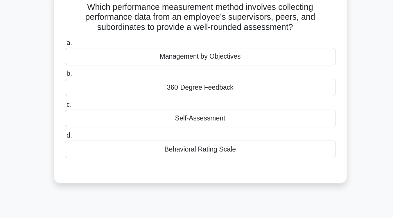
click at [199, 66] on div "360-Degree Feedback" at bounding box center [196, 61] width 188 height 12
click at [102, 53] on input "b. 360-Degree Feedback" at bounding box center [102, 52] width 0 height 4
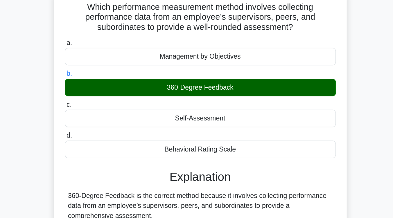
scroll to position [55, 0]
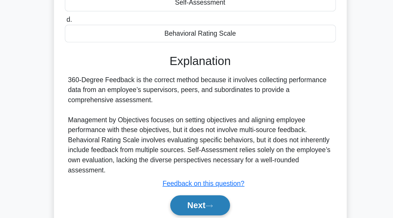
click at [204, 206] on button "Next" at bounding box center [197, 209] width 42 height 14
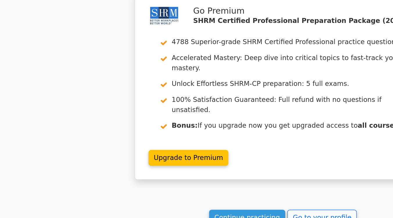
scroll to position [739, 0]
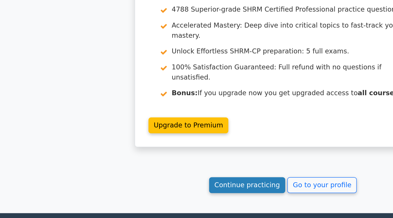
click at [161, 190] on link "Continue practicing" at bounding box center [171, 195] width 53 height 11
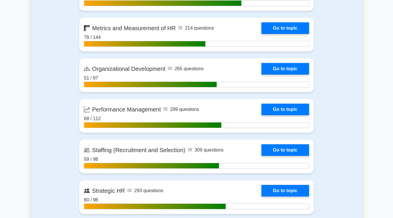
scroll to position [716, 0]
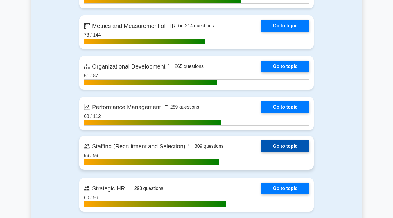
click at [287, 146] on link "Go to topic" at bounding box center [285, 147] width 48 height 12
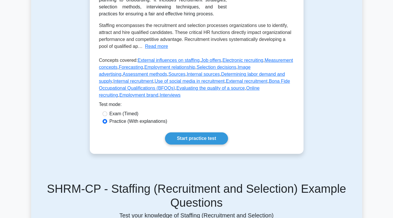
scroll to position [137, 0]
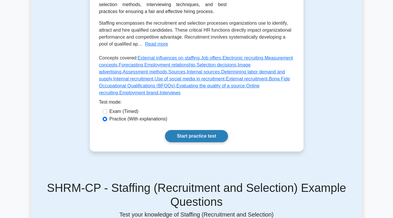
click at [215, 130] on link "Start practice test" at bounding box center [196, 136] width 63 height 12
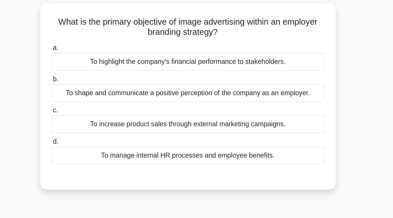
click at [215, 104] on div "To shape and communicate a positive perception of the company as an employer." at bounding box center [196, 101] width 188 height 12
click at [102, 94] on input "b. To shape and communicate a positive perception of the company as an employer." at bounding box center [102, 92] width 0 height 4
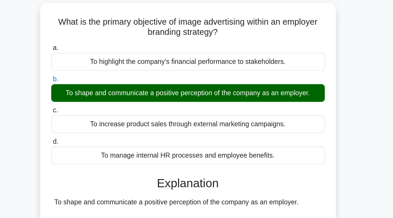
scroll to position [53, 0]
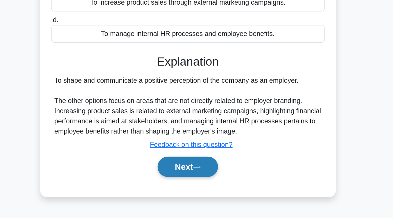
click at [212, 180] on button "Next" at bounding box center [197, 183] width 42 height 14
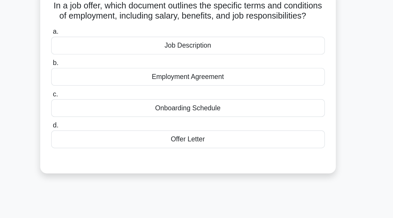
scroll to position [49, 0]
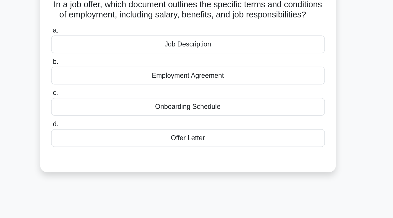
click at [211, 37] on div "Job Description" at bounding box center [196, 30] width 188 height 12
click at [102, 23] on input "a. Job Description" at bounding box center [102, 21] width 0 height 4
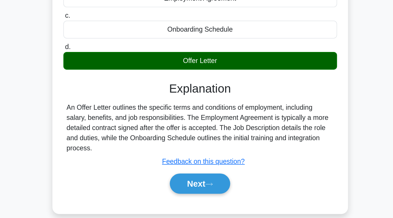
scroll to position [51, 0]
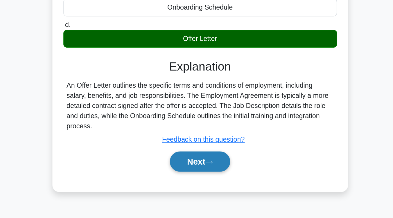
click at [194, 183] on button "Next" at bounding box center [197, 178] width 42 height 14
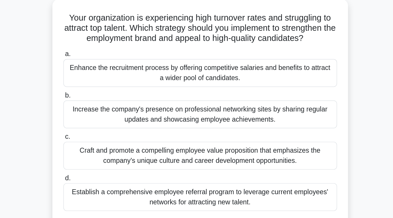
scroll to position [41, 0]
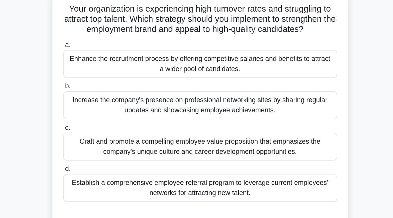
click at [203, 81] on div "Increase the company's presence on professional networking sites by sharing reg…" at bounding box center [196, 77] width 188 height 19
click at [102, 67] on input "b. Increase the company's presence on professional networking sites by sharing …" at bounding box center [102, 65] width 0 height 4
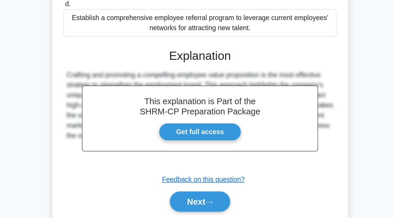
scroll to position [113, 0]
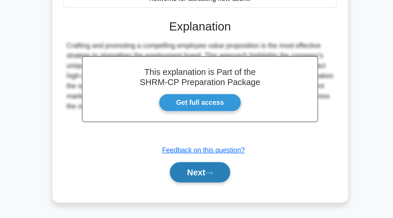
click at [193, 187] on button "Next" at bounding box center [197, 186] width 42 height 14
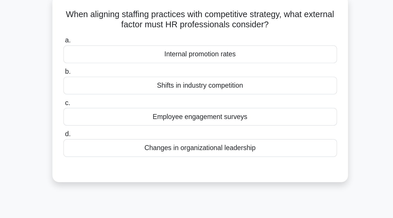
scroll to position [43, 0]
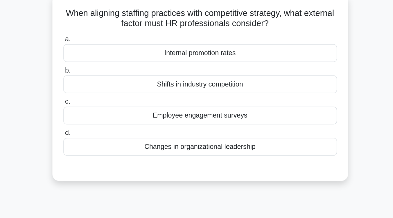
click at [193, 104] on div "Changes in organizational leadership" at bounding box center [196, 101] width 188 height 12
click at [102, 93] on input "d. Changes in organizational leadership" at bounding box center [102, 92] width 0 height 4
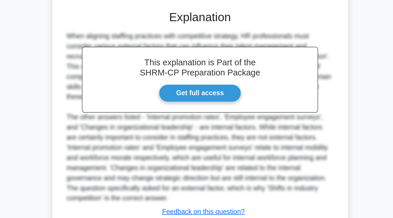
scroll to position [127, 0]
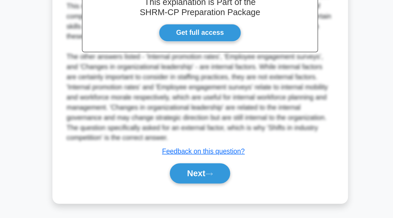
click at [195, 194] on div "Next" at bounding box center [196, 186] width 188 height 19
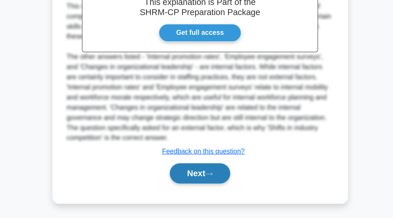
click at [197, 188] on button "Next" at bounding box center [197, 186] width 42 height 14
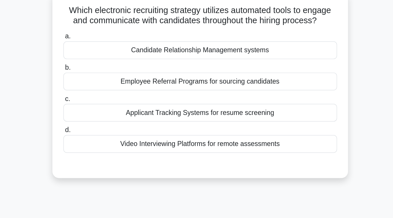
scroll to position [46, 0]
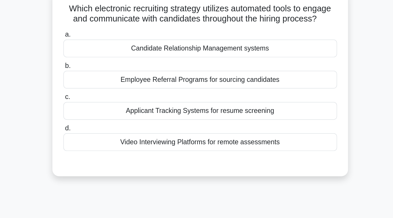
click at [204, 82] on div "Applicant Tracking Systems for resume screening" at bounding box center [196, 76] width 188 height 12
click at [102, 69] on input "c. Applicant Tracking Systems for resume screening" at bounding box center [102, 67] width 0 height 4
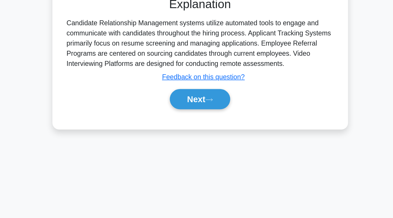
scroll to position [96, 0]
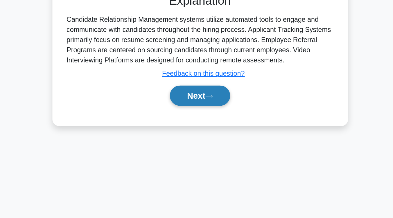
click at [196, 136] on button "Next" at bounding box center [197, 134] width 42 height 14
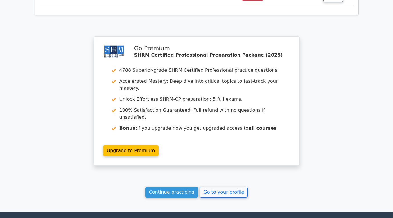
scroll to position [757, 0]
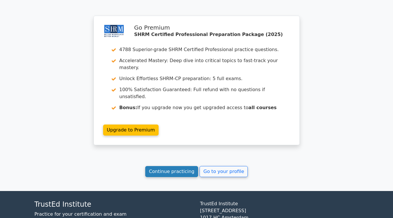
click at [180, 166] on link "Continue practicing" at bounding box center [171, 171] width 53 height 11
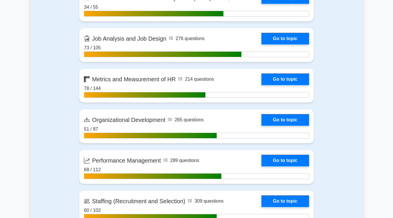
scroll to position [738, 0]
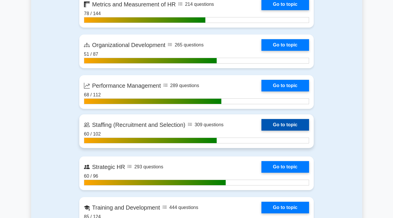
click at [279, 121] on link "Go to topic" at bounding box center [285, 125] width 48 height 12
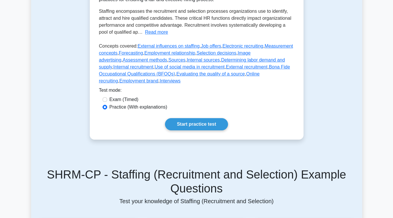
scroll to position [150, 0]
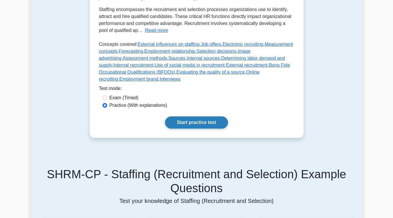
click at [202, 116] on link "Start practice test" at bounding box center [196, 122] width 63 height 12
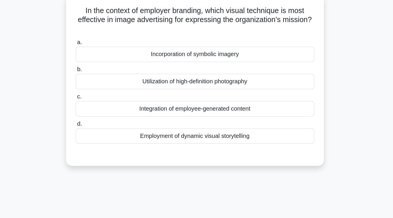
click at [207, 151] on div "Employment of dynamic visual storytelling" at bounding box center [196, 151] width 188 height 12
click at [102, 144] on input "d. Employment of dynamic visual storytelling" at bounding box center [102, 142] width 0 height 4
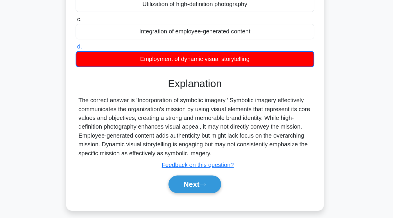
scroll to position [88, 0]
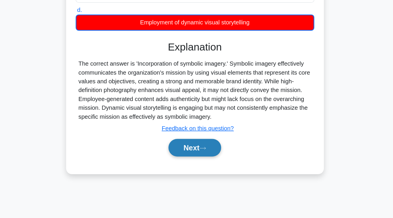
click at [205, 159] on button "Next" at bounding box center [197, 163] width 42 height 14
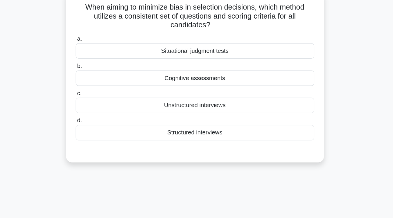
scroll to position [48, 0]
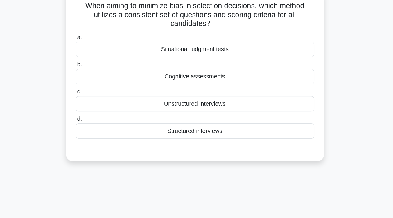
click at [203, 106] on div "Structured interviews" at bounding box center [196, 103] width 188 height 12
click at [102, 96] on input "d. Structured interviews" at bounding box center [102, 94] width 0 height 4
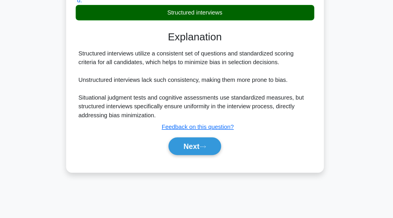
scroll to position [96, 0]
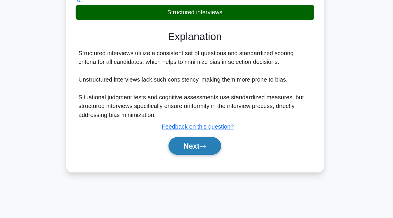
click at [202, 162] on icon at bounding box center [202, 161] width 5 height 3
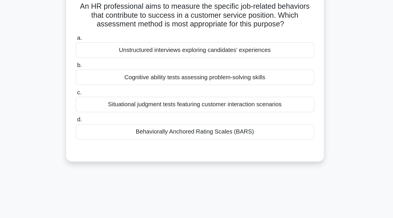
scroll to position [48, 0]
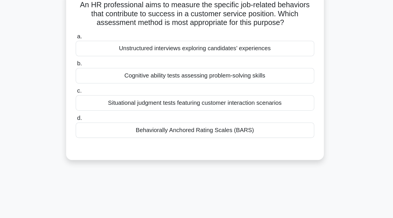
click at [208, 83] on div "Situational judgment tests featuring customer interaction scenarios" at bounding box center [196, 81] width 188 height 12
click at [102, 74] on input "c. Situational judgment tests featuring customer interaction scenarios" at bounding box center [102, 72] width 0 height 4
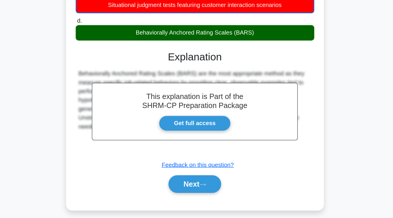
scroll to position [87, 0]
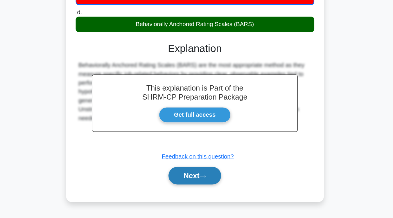
click at [199, 183] on button "Next" at bounding box center [197, 185] width 42 height 14
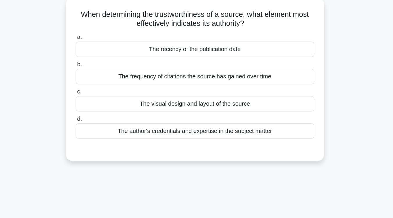
scroll to position [41, 0]
click at [209, 107] on div "The author's credentials and expertise in the subject matter" at bounding box center [196, 103] width 188 height 12
click at [102, 96] on input "d. The author's credentials and expertise in the subject matter" at bounding box center [102, 94] width 0 height 4
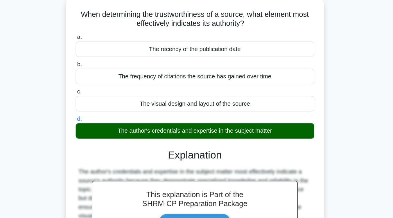
scroll to position [96, 0]
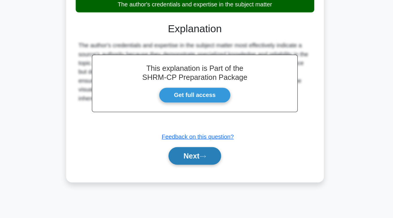
click at [208, 168] on button "Next" at bounding box center [197, 168] width 42 height 14
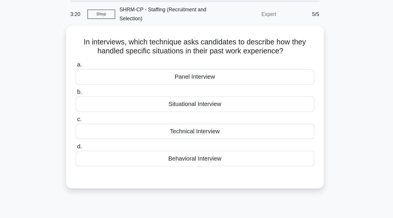
scroll to position [20, 0]
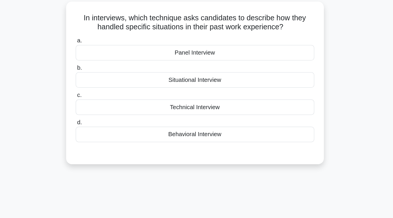
click at [207, 126] on div "Behavioral Interview" at bounding box center [196, 124] width 188 height 12
click at [102, 117] on input "d. Behavioral Interview" at bounding box center [102, 115] width 0 height 4
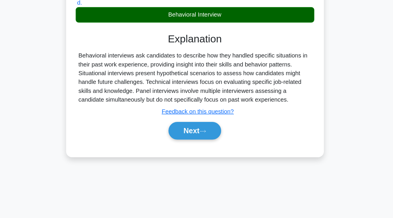
scroll to position [91, 0]
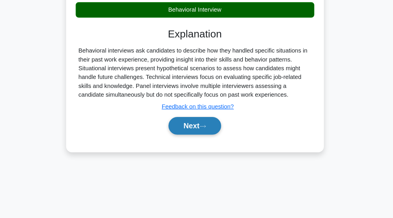
click at [203, 143] on button "Next" at bounding box center [197, 145] width 42 height 14
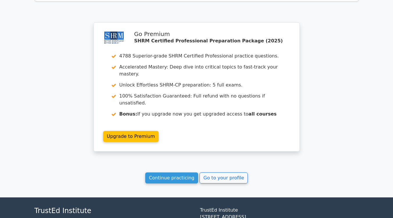
scroll to position [769, 0]
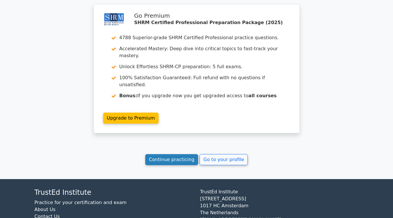
click at [180, 154] on link "Continue practicing" at bounding box center [171, 159] width 53 height 11
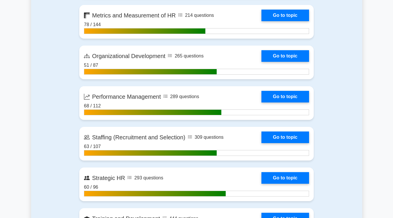
scroll to position [727, 0]
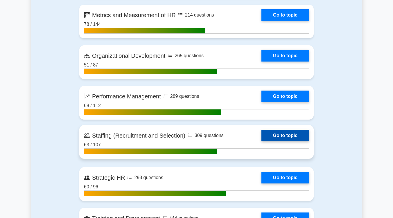
click at [293, 133] on link "Go to topic" at bounding box center [285, 136] width 48 height 12
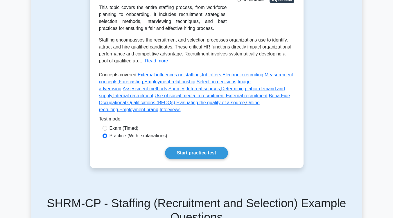
scroll to position [123, 0]
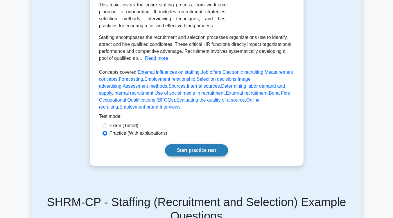
click at [215, 144] on link "Start practice test" at bounding box center [196, 150] width 63 height 12
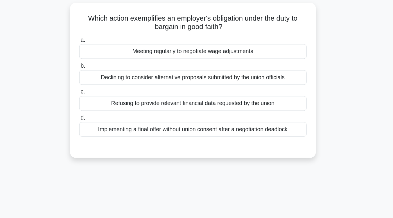
scroll to position [2, 0]
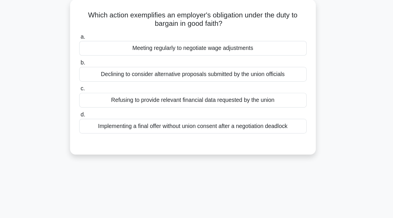
click at [236, 80] on div "Meeting regularly to negotiate wage adjustments" at bounding box center [196, 77] width 188 height 12
click at [102, 70] on input "a. Meeting regularly to negotiate wage adjustments" at bounding box center [102, 68] width 0 height 4
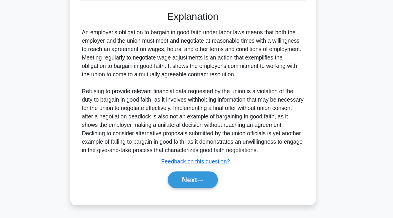
scroll to position [112, 0]
click at [209, 190] on button "Next" at bounding box center [197, 186] width 42 height 14
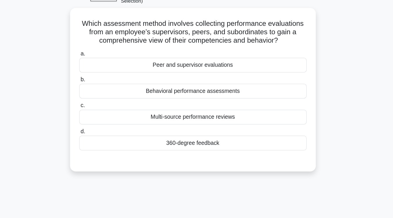
scroll to position [33, 0]
click at [203, 122] on div "360-degree feedback" at bounding box center [196, 118] width 188 height 12
click at [102, 111] on input "d. 360-degree feedback" at bounding box center [102, 109] width 0 height 4
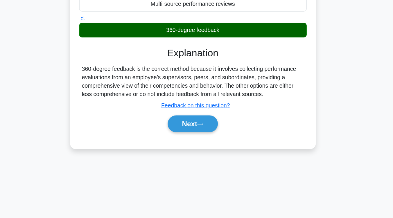
scroll to position [96, 0]
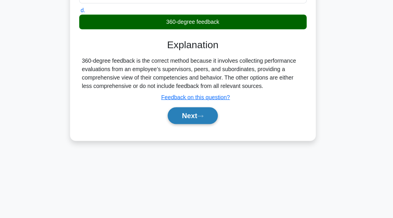
click at [192, 137] on button "Next" at bounding box center [197, 133] width 42 height 14
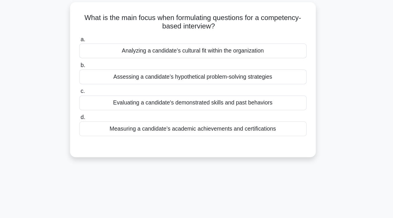
scroll to position [39, 0]
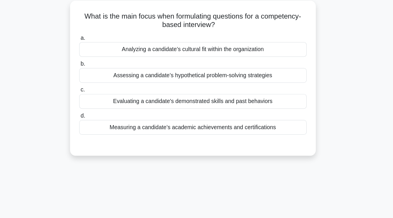
click at [203, 39] on div "Analyzing a candidate’s cultural fit within the organization" at bounding box center [196, 41] width 188 height 12
click at [102, 33] on input "a. Analyzing a candidate’s cultural fit within the organization" at bounding box center [102, 32] width 0 height 4
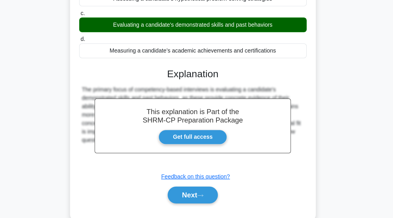
scroll to position [96, 0]
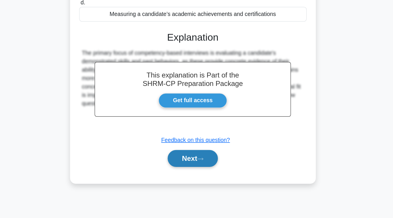
click at [184, 169] on button "Next" at bounding box center [197, 169] width 42 height 14
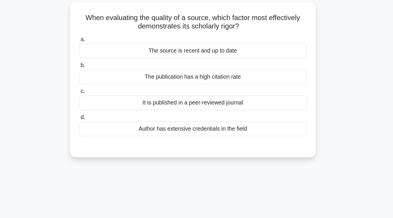
scroll to position [39, 0]
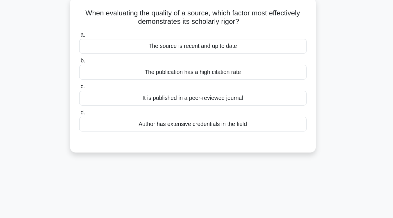
click at [199, 107] on div "Author has extensive credentials in the field" at bounding box center [196, 105] width 188 height 12
click at [102, 98] on input "d. Author has extensive credentials in the field" at bounding box center [102, 96] width 0 height 4
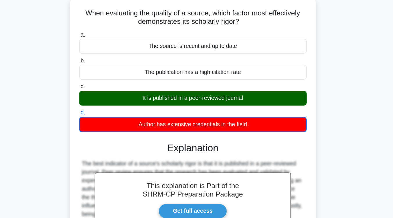
scroll to position [96, 0]
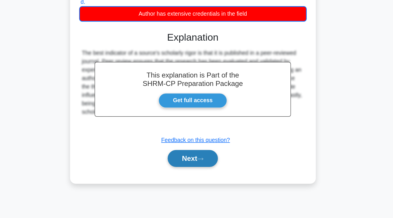
click at [194, 174] on button "Next" at bounding box center [197, 169] width 42 height 14
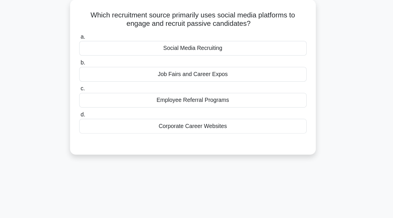
scroll to position [4, 0]
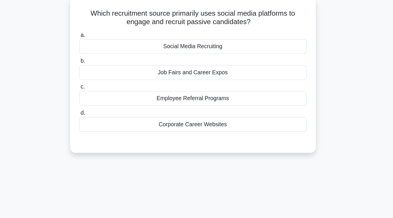
click at [218, 74] on div "Social Media Recruiting" at bounding box center [196, 76] width 188 height 12
click at [102, 69] on input "a. Social Media Recruiting" at bounding box center [102, 67] width 0 height 4
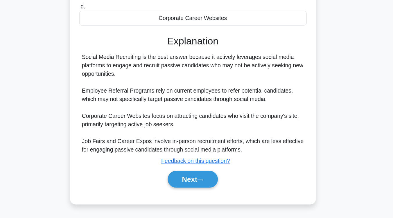
scroll to position [92, 0]
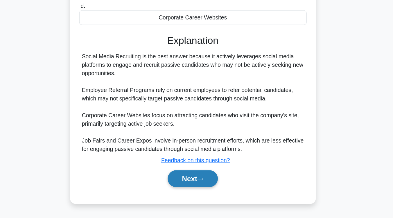
click at [203, 188] on button "Next" at bounding box center [197, 186] width 42 height 14
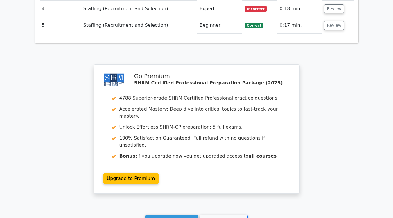
scroll to position [823, 0]
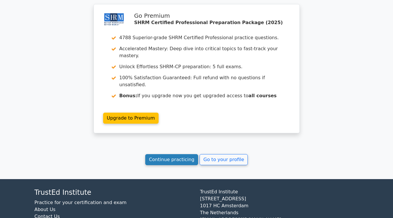
click at [178, 154] on link "Continue practicing" at bounding box center [171, 159] width 53 height 11
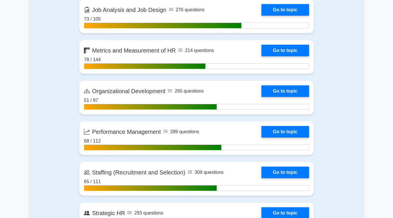
scroll to position [694, 0]
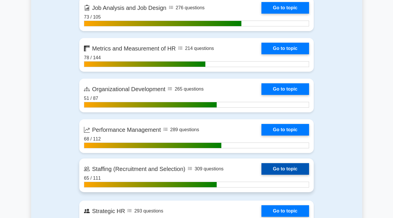
click at [284, 168] on link "Go to topic" at bounding box center [285, 169] width 48 height 12
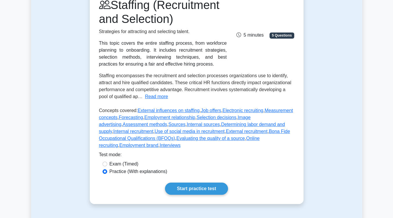
scroll to position [86, 0]
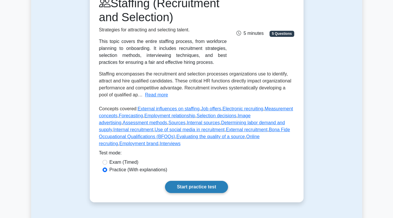
click at [215, 181] on link "Start practice test" at bounding box center [196, 187] width 63 height 12
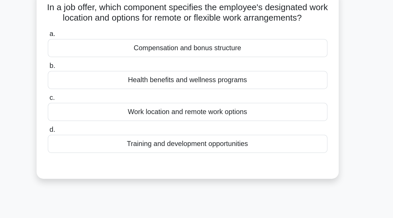
click at [222, 129] on div "Work location and remote work options" at bounding box center [196, 123] width 188 height 12
click at [102, 115] on input "c. Work location and remote work options" at bounding box center [102, 113] width 0 height 4
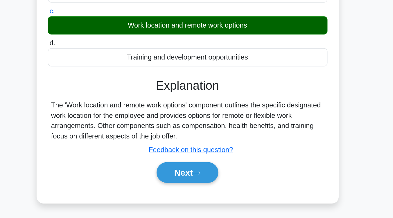
scroll to position [41, 0]
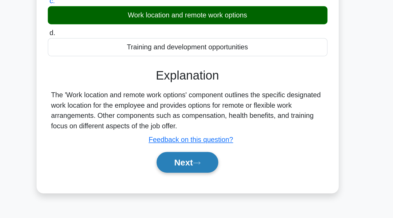
click at [211, 187] on button "Next" at bounding box center [197, 181] width 42 height 14
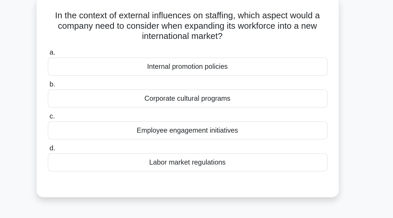
click at [209, 111] on div "Labor market regulations" at bounding box center [196, 110] width 188 height 12
click at [102, 102] on input "d. Labor market regulations" at bounding box center [102, 101] width 0 height 4
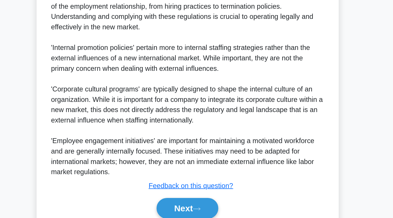
scroll to position [141, 0]
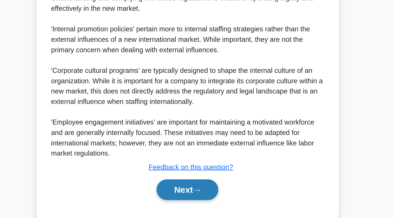
click at [200, 196] on button "Next" at bounding box center [197, 199] width 42 height 14
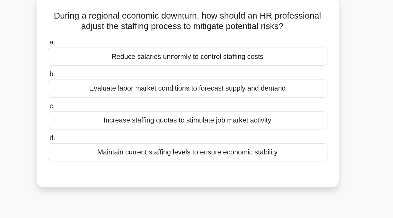
scroll to position [43, 0]
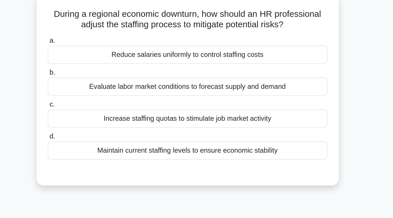
click at [202, 104] on div "Maintain current staffing levels to ensure economic stability" at bounding box center [196, 101] width 188 height 12
click at [102, 94] on input "d. Maintain current staffing levels to ensure economic stability" at bounding box center [102, 92] width 0 height 4
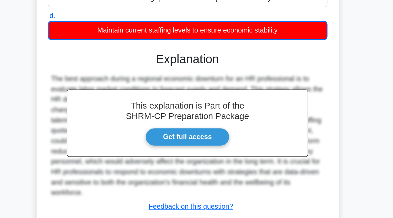
scroll to position [96, 0]
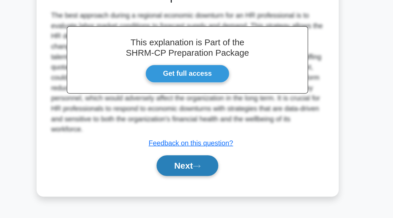
click at [201, 182] on button "Next" at bounding box center [197, 183] width 42 height 14
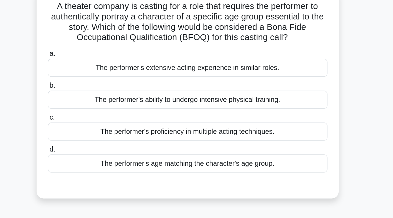
scroll to position [47, 0]
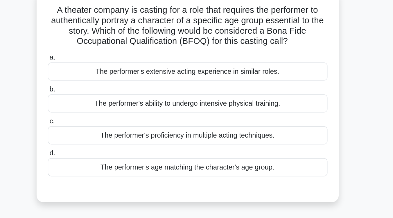
click at [201, 111] on div "The performer's age matching the character's age group." at bounding box center [196, 113] width 188 height 12
click at [102, 105] on input "d. The performer's age matching the character's age group." at bounding box center [102, 103] width 0 height 4
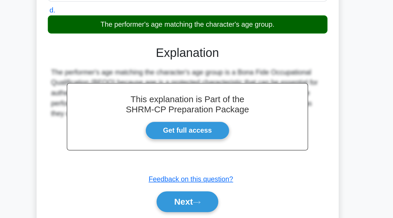
scroll to position [72, 0]
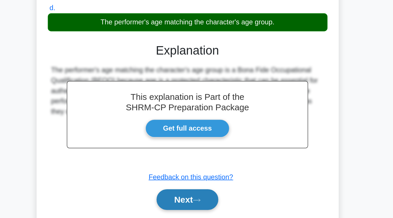
click at [204, 206] on icon at bounding box center [202, 205] width 5 height 3
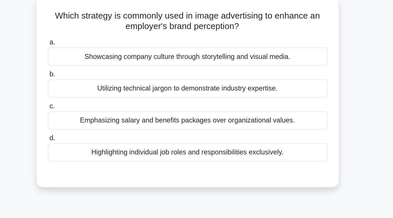
scroll to position [43, 0]
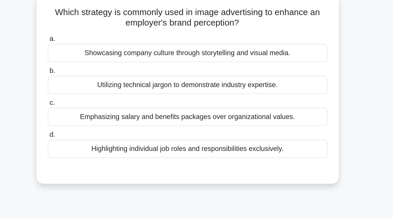
click at [236, 41] on div "Showcasing company culture through storytelling and visual media." at bounding box center [196, 37] width 188 height 12
click at [102, 29] on input "a. Showcasing company culture through storytelling and visual media." at bounding box center [102, 28] width 0 height 4
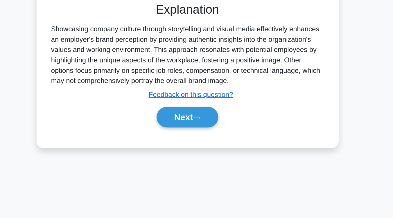
scroll to position [89, 0]
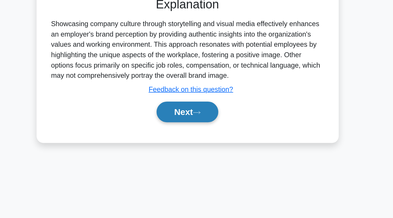
click at [212, 143] on button "Next" at bounding box center [197, 147] width 42 height 14
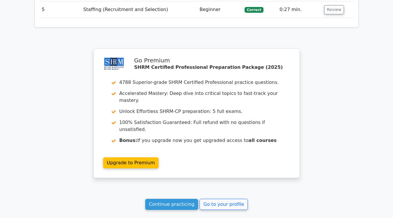
scroll to position [744, 0]
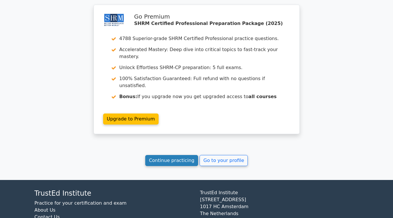
click at [182, 155] on link "Continue practicing" at bounding box center [171, 160] width 53 height 11
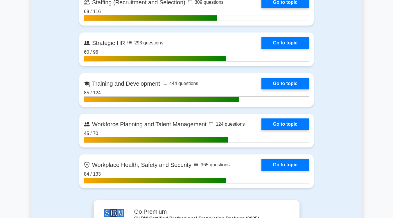
scroll to position [865, 0]
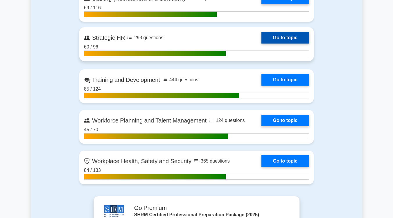
click at [289, 32] on link "Go to topic" at bounding box center [285, 38] width 48 height 12
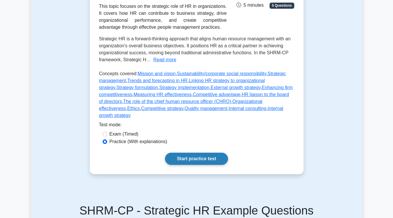
click at [206, 153] on link "Start practice test" at bounding box center [196, 159] width 63 height 12
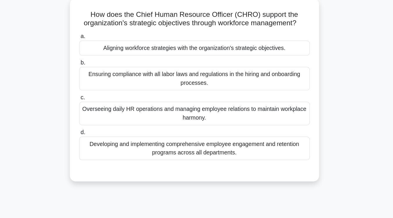
click at [223, 78] on div "Aligning workforce strategies with the organization's strategic objectives." at bounding box center [196, 73] width 188 height 12
click at [102, 65] on input "a. Aligning workforce strategies with the organization's strategic objectives." at bounding box center [102, 64] width 0 height 4
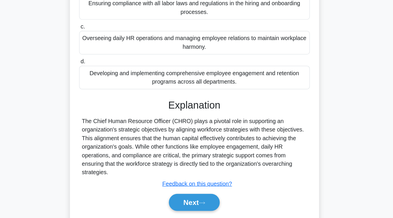
scroll to position [52, 0]
click at [193, 204] on button "Next" at bounding box center [197, 205] width 42 height 14
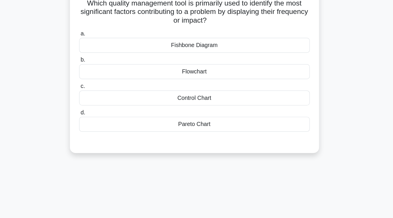
scroll to position [37, 0]
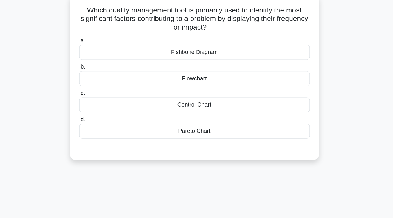
click at [209, 46] on div "Fishbone Diagram" at bounding box center [196, 43] width 188 height 12
click at [102, 35] on input "a. Fishbone Diagram" at bounding box center [102, 33] width 0 height 4
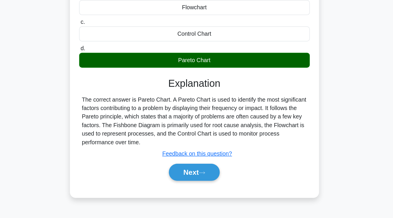
scroll to position [59, 0]
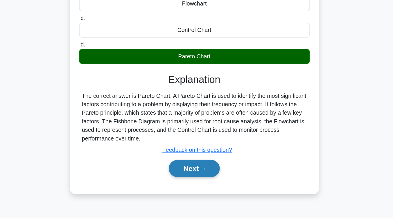
click at [204, 177] on icon at bounding box center [202, 178] width 5 height 3
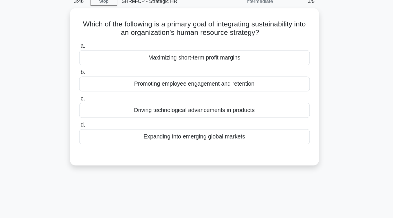
scroll to position [20, 0]
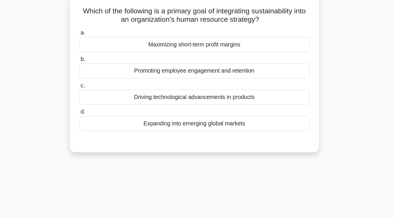
click at [221, 118] on div "Expanding into emerging global markets" at bounding box center [196, 117] width 188 height 12
click at [102, 110] on input "d. Expanding into emerging global markets" at bounding box center [102, 108] width 0 height 4
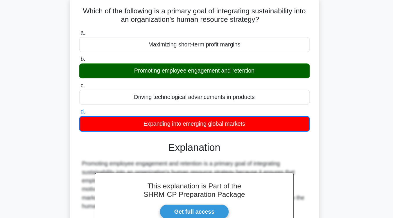
scroll to position [92, 0]
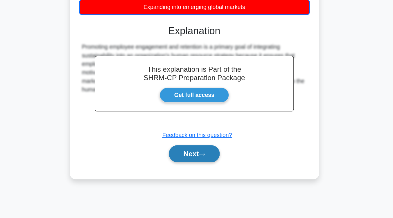
click at [208, 168] on button "Next" at bounding box center [197, 166] width 42 height 14
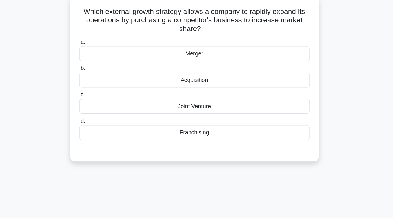
scroll to position [36, 0]
click at [197, 66] on div "Acquisition" at bounding box center [196, 65] width 188 height 12
click at [102, 57] on input "b. Acquisition" at bounding box center [102, 56] width 0 height 4
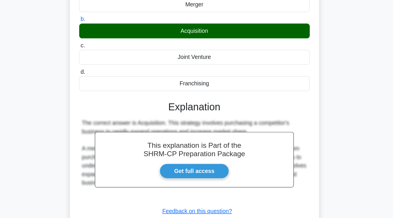
scroll to position [58, 0]
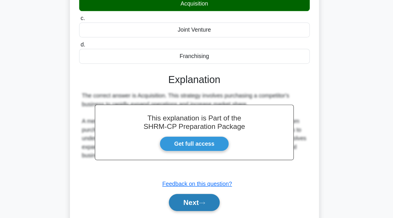
click at [202, 202] on button "Next" at bounding box center [197, 205] width 42 height 14
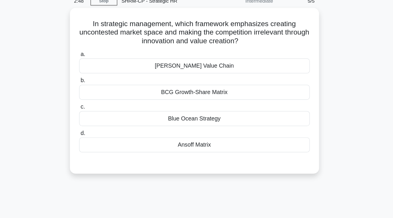
scroll to position [27, 0]
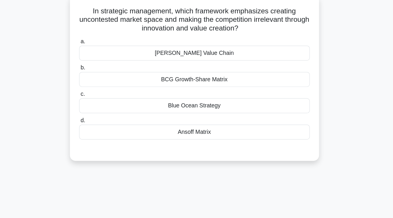
click at [218, 96] on div "Blue Ocean Strategy" at bounding box center [196, 95] width 188 height 12
click at [102, 88] on input "c. Blue Ocean Strategy" at bounding box center [102, 86] width 0 height 4
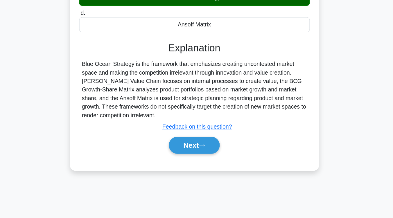
scroll to position [84, 0]
click at [211, 156] on button "Next" at bounding box center [197, 159] width 42 height 14
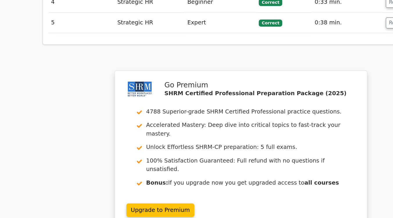
scroll to position [745, 0]
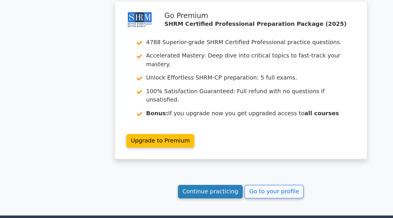
click at [160, 191] on link "Continue practicing" at bounding box center [171, 196] width 53 height 11
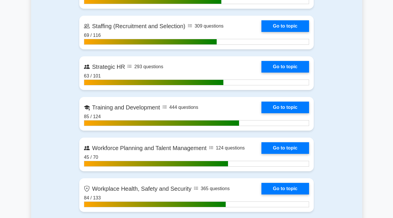
scroll to position [838, 0]
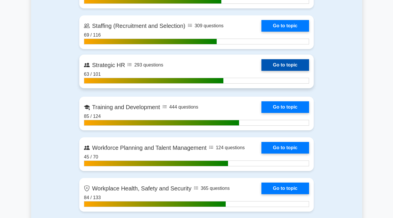
click at [302, 61] on link "Go to topic" at bounding box center [285, 65] width 48 height 12
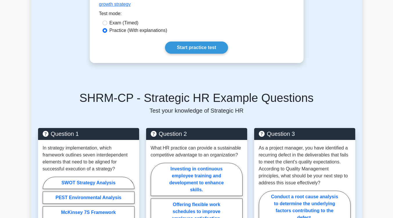
scroll to position [218, 0]
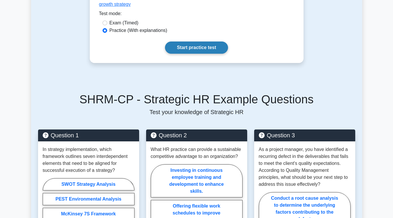
click at [215, 42] on link "Start practice test" at bounding box center [196, 48] width 63 height 12
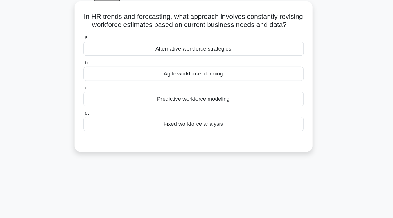
click at [218, 122] on div "Predictive workforce modeling" at bounding box center [196, 116] width 188 height 12
click at [102, 108] on input "c. Predictive workforce modeling" at bounding box center [102, 107] width 0 height 4
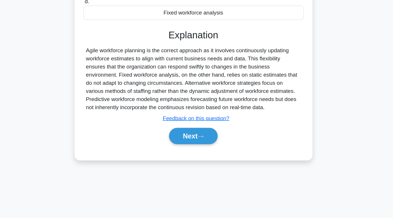
scroll to position [96, 0]
click at [205, 150] on icon at bounding box center [202, 148] width 5 height 3
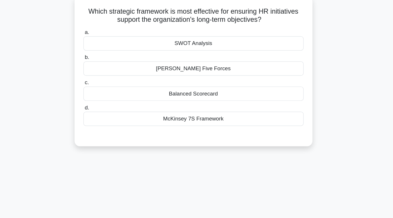
scroll to position [34, 0]
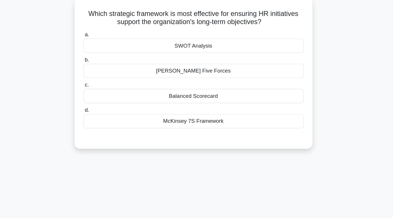
click at [209, 107] on div "McKinsey 7S Framework" at bounding box center [196, 104] width 188 height 12
click at [102, 96] on input "d. McKinsey 7S Framework" at bounding box center [102, 94] width 0 height 4
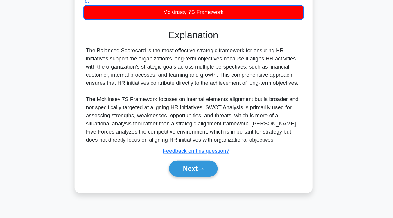
scroll to position [96, 0]
click at [203, 177] on icon at bounding box center [202, 175] width 5 height 3
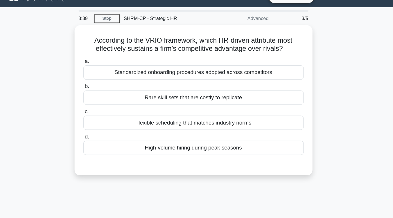
scroll to position [12, 0]
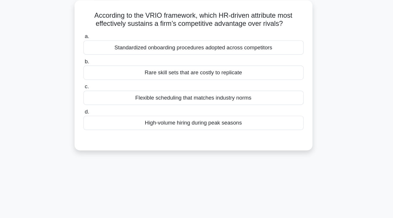
click at [204, 86] on div "Rare skill sets that are costly to replicate" at bounding box center [196, 82] width 188 height 12
click at [102, 74] on input "b. Rare skill sets that are costly to replicate" at bounding box center [102, 73] width 0 height 4
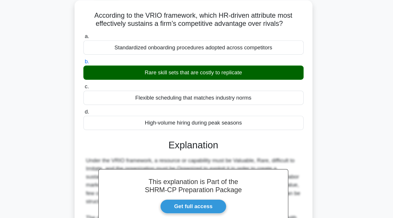
scroll to position [96, 0]
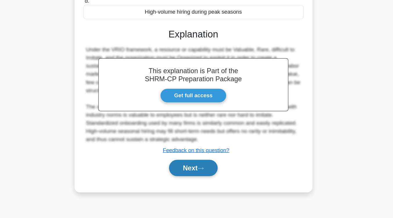
click at [205, 170] on button "Next" at bounding box center [197, 175] width 42 height 14
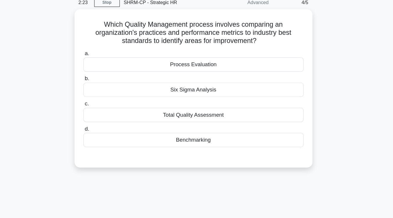
scroll to position [26, 0]
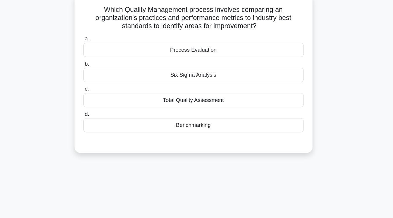
click at [209, 57] on div "Process Evaluation" at bounding box center [196, 54] width 188 height 12
click at [102, 46] on input "a. Process Evaluation" at bounding box center [102, 45] width 0 height 4
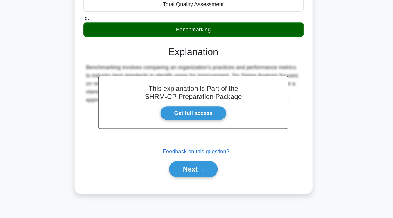
scroll to position [96, 0]
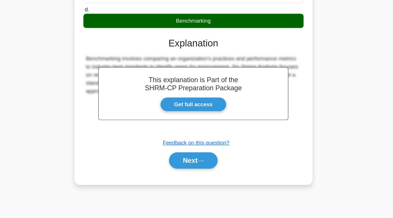
click at [206, 176] on div "Next" at bounding box center [196, 168] width 188 height 19
click at [208, 174] on button "Next" at bounding box center [197, 169] width 42 height 14
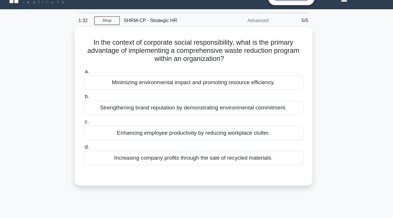
scroll to position [10, 0]
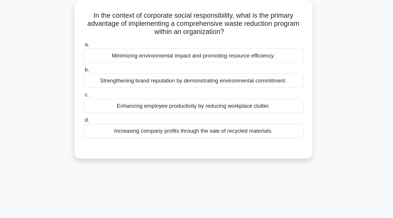
click at [221, 90] on div "Strengthening brand reputation by demonstrating environmental commitment." at bounding box center [196, 92] width 188 height 12
click at [102, 84] on input "b. Strengthening brand reputation by demonstrating environmental commitment." at bounding box center [102, 82] width 0 height 4
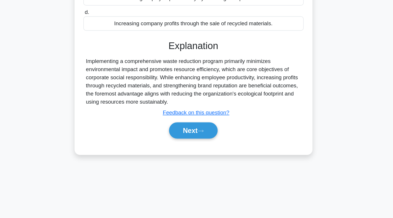
scroll to position [96, 0]
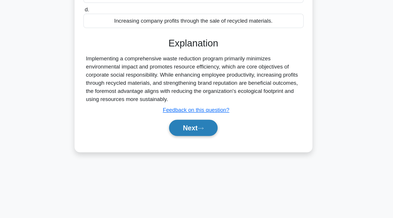
click at [203, 138] on button "Next" at bounding box center [197, 141] width 42 height 14
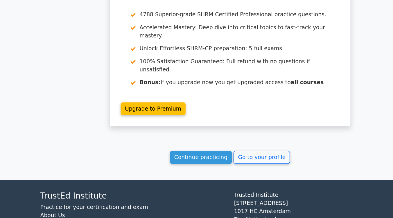
scroll to position [775, 0]
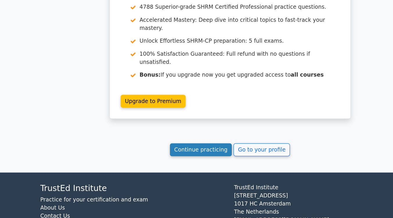
click at [172, 154] on link "Continue practicing" at bounding box center [171, 159] width 53 height 11
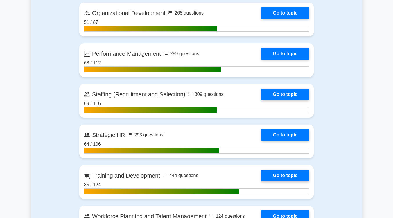
scroll to position [771, 0]
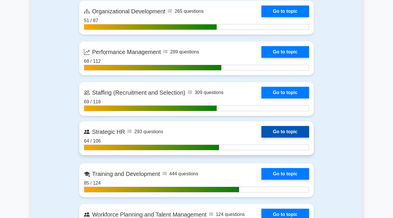
click at [293, 130] on link "Go to topic" at bounding box center [285, 132] width 48 height 12
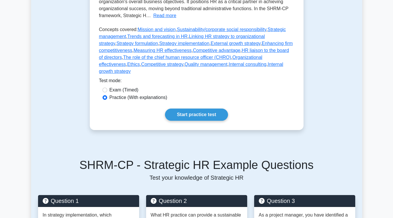
scroll to position [153, 0]
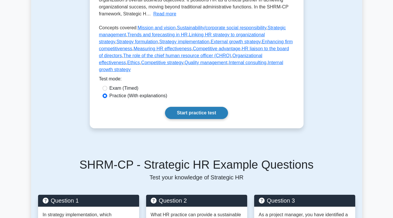
click at [200, 107] on link "Start practice test" at bounding box center [196, 113] width 63 height 12
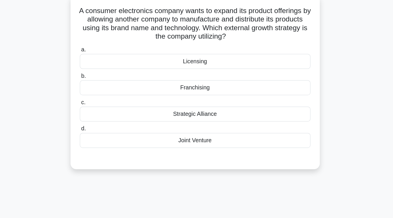
click at [203, 129] on div "Strategic Alliance" at bounding box center [196, 130] width 188 height 12
click at [102, 122] on input "c. Strategic Alliance" at bounding box center [102, 120] width 0 height 4
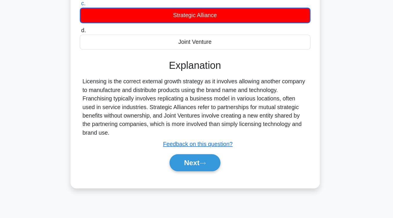
scroll to position [96, 0]
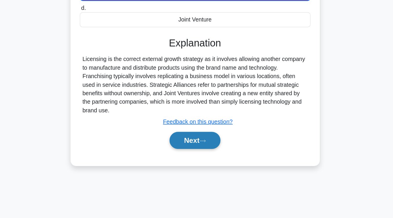
click at [201, 156] on button "Next" at bounding box center [197, 155] width 42 height 14
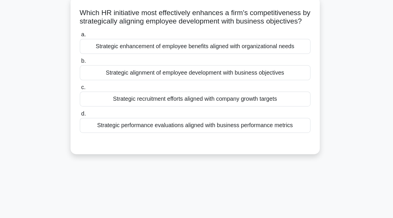
scroll to position [36, 0]
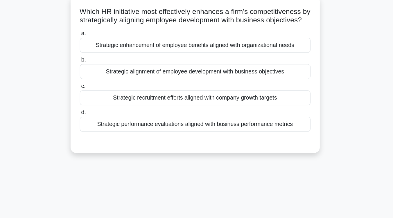
click at [211, 64] on div "Strategic alignment of employee development with business objectives" at bounding box center [196, 58] width 188 height 12
click at [102, 51] on input "b. Strategic alignment of employee development with business objectives" at bounding box center [102, 49] width 0 height 4
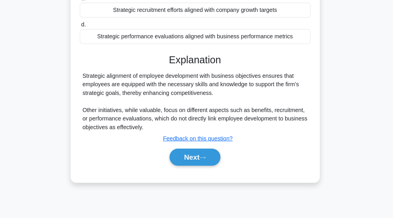
scroll to position [68, 0]
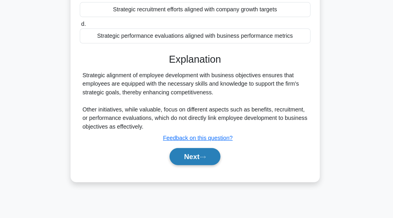
click at [203, 173] on button "Next" at bounding box center [197, 168] width 42 height 14
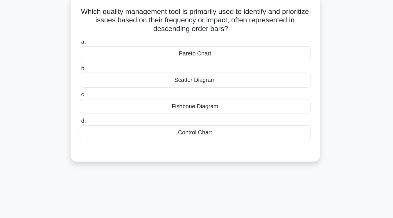
scroll to position [37, 0]
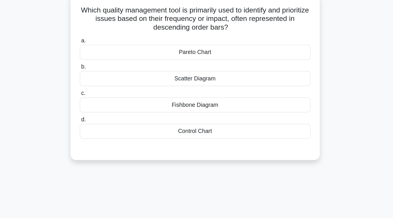
click at [200, 111] on div "Control Chart" at bounding box center [196, 107] width 188 height 12
click at [102, 100] on input "d. Control Chart" at bounding box center [102, 98] width 0 height 4
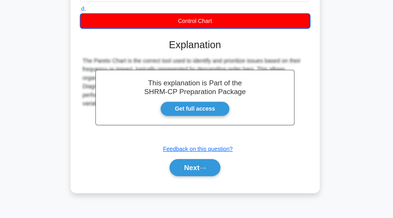
scroll to position [88, 0]
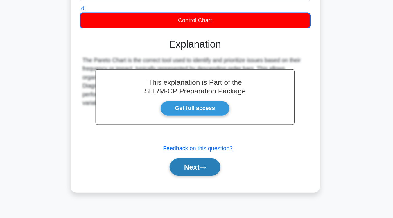
click at [201, 177] on button "Next" at bounding box center [197, 177] width 42 height 14
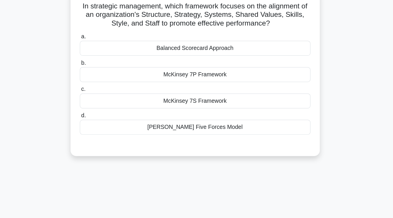
scroll to position [41, 0]
click at [200, 83] on div "McKinsey 7S Framework" at bounding box center [196, 82] width 188 height 12
click at [102, 74] on input "[PERSON_NAME] 7S Framework" at bounding box center [102, 73] width 0 height 4
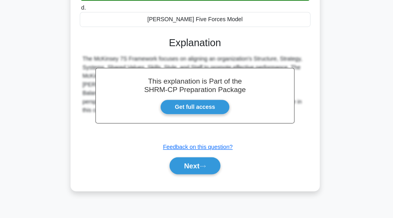
scroll to position [91, 0]
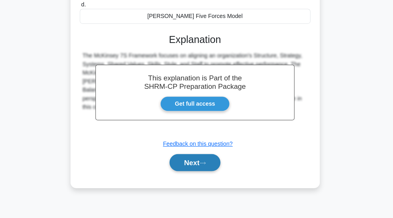
click at [208, 169] on button "Next" at bounding box center [197, 173] width 42 height 14
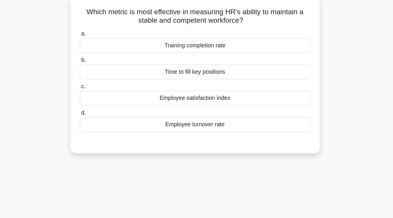
scroll to position [37, 0]
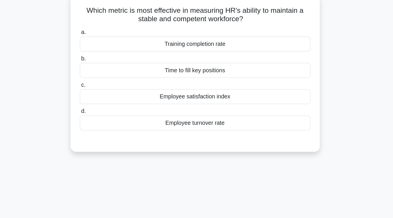
click at [213, 83] on div "Employee satisfaction index" at bounding box center [196, 79] width 188 height 12
click at [102, 71] on input "c. Employee satisfaction index" at bounding box center [102, 70] width 0 height 4
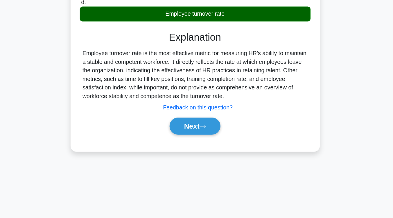
scroll to position [96, 0]
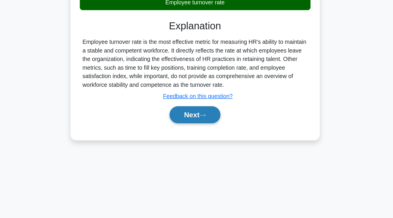
click at [205, 136] on icon at bounding box center [202, 134] width 5 height 3
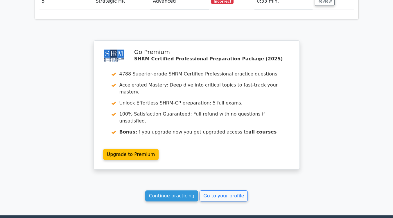
scroll to position [740, 0]
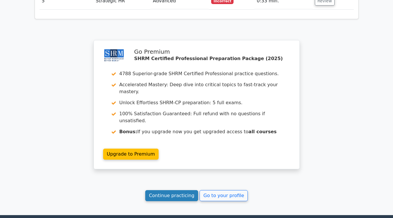
click at [178, 190] on link "Continue practicing" at bounding box center [171, 195] width 53 height 11
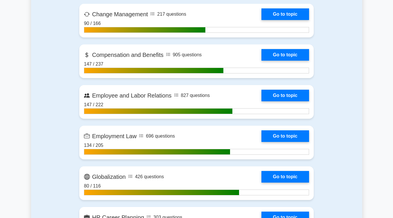
scroll to position [403, 0]
